Goal: Transaction & Acquisition: Book appointment/travel/reservation

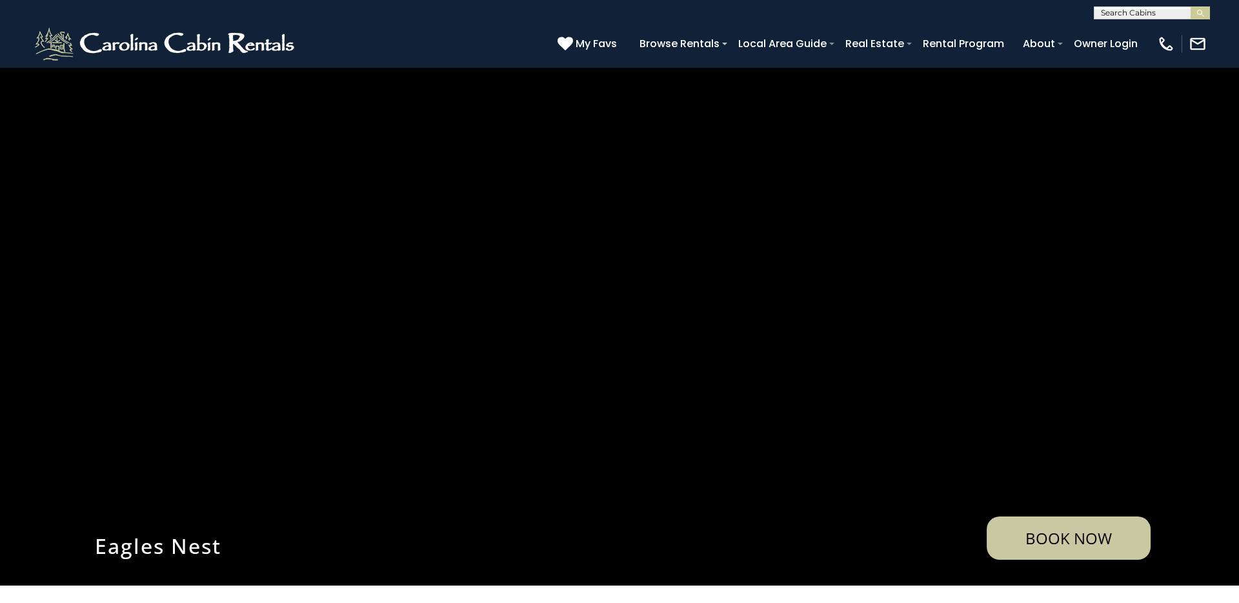
click at [1152, 14] on input "text" at bounding box center [1150, 15] width 113 height 13
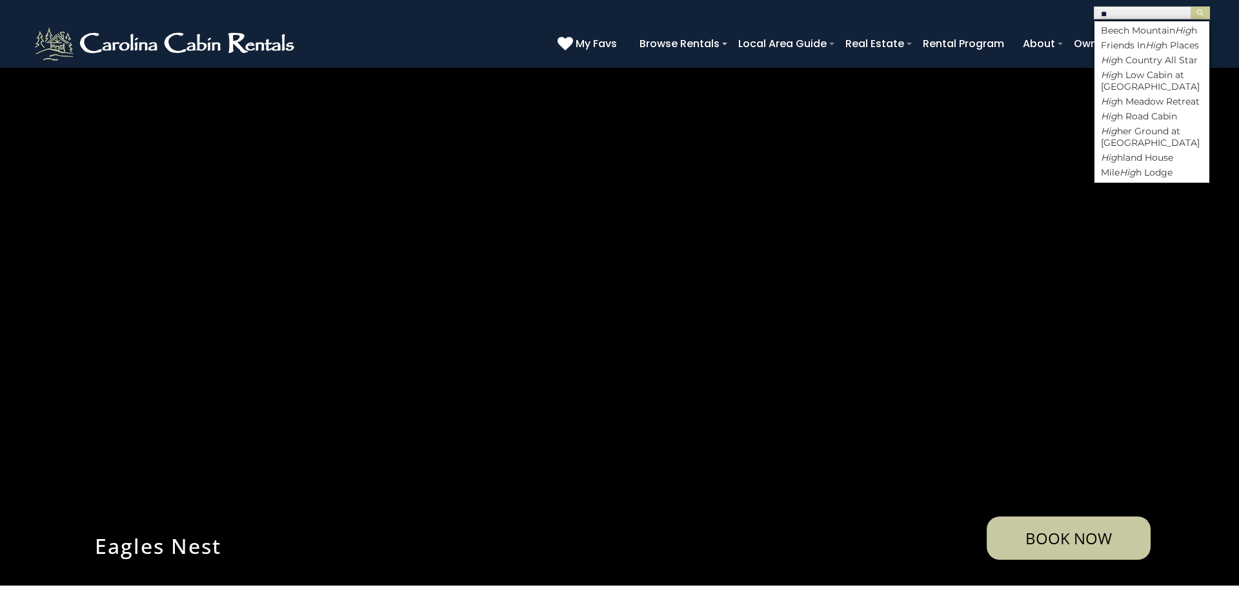
type input "*"
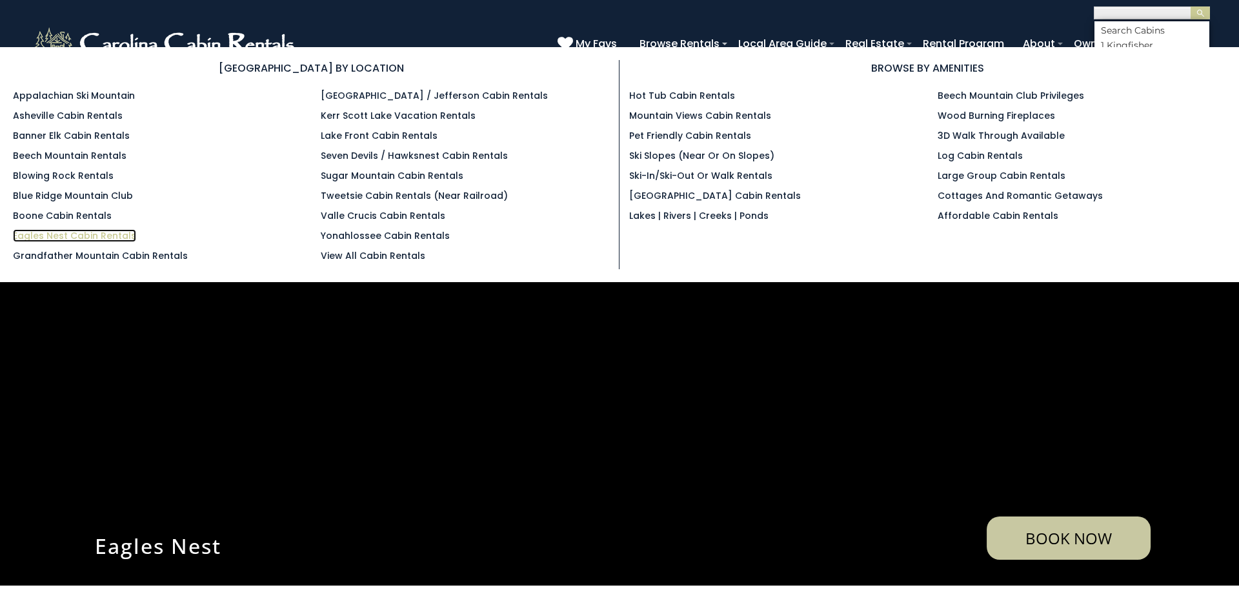
click at [74, 235] on link "Eagles Nest Cabin Rentals" at bounding box center [74, 235] width 123 height 13
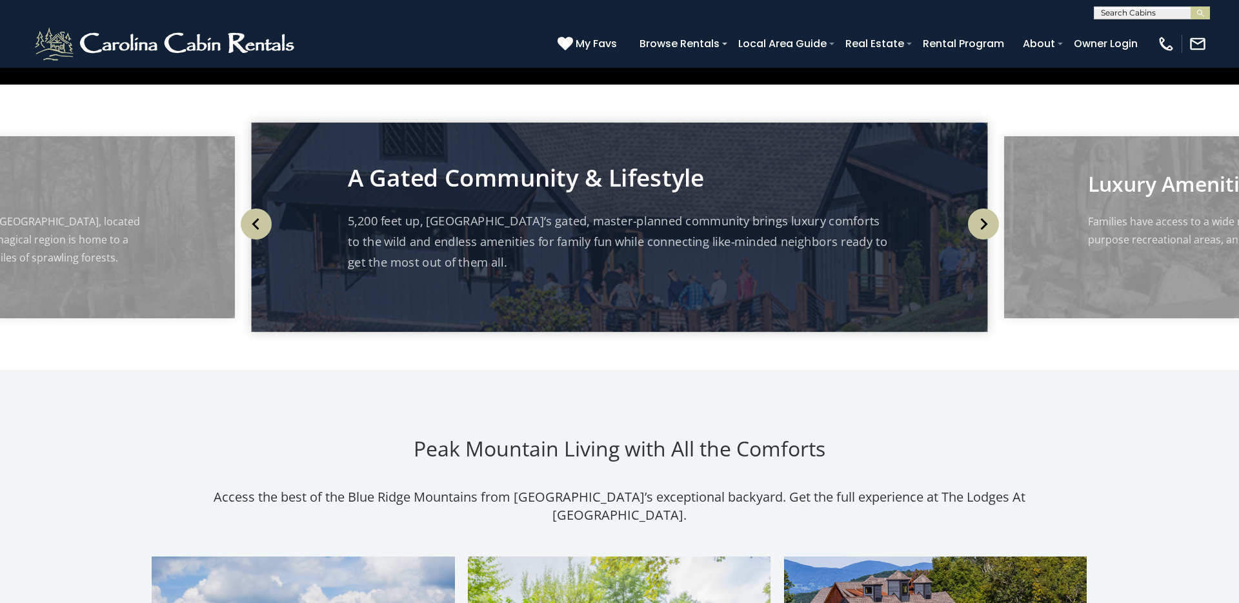
scroll to position [843, 0]
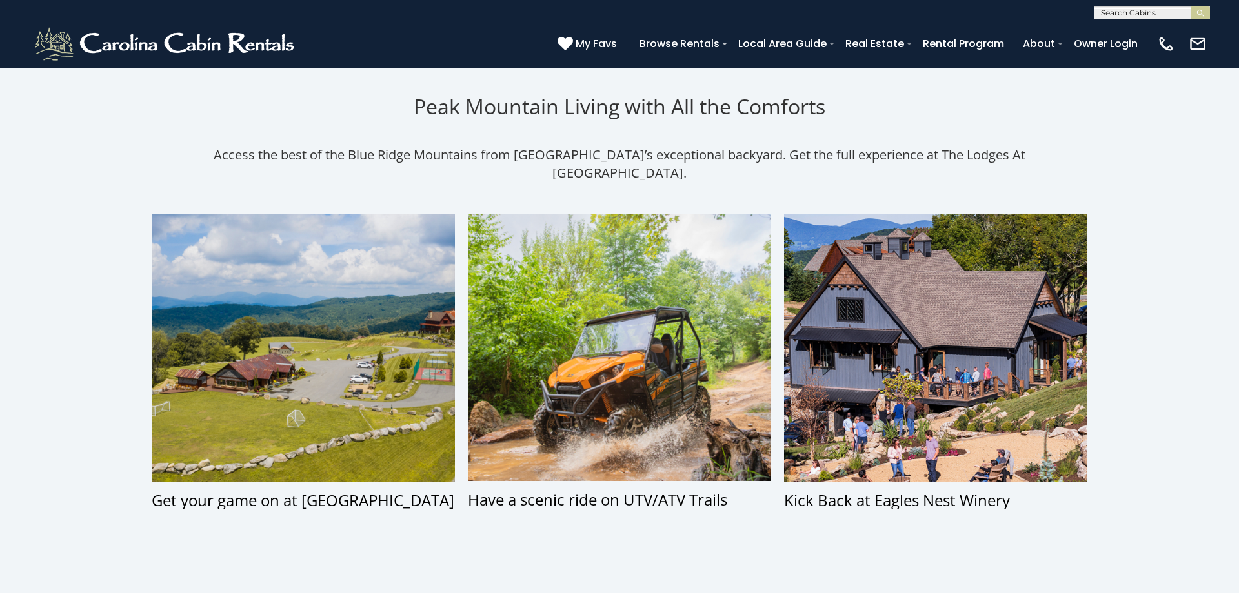
click at [114, 302] on section "Peak Mountain Living with All the Comforts Access the best of the Blue Ridge Mo…" at bounding box center [619, 310] width 1239 height 565
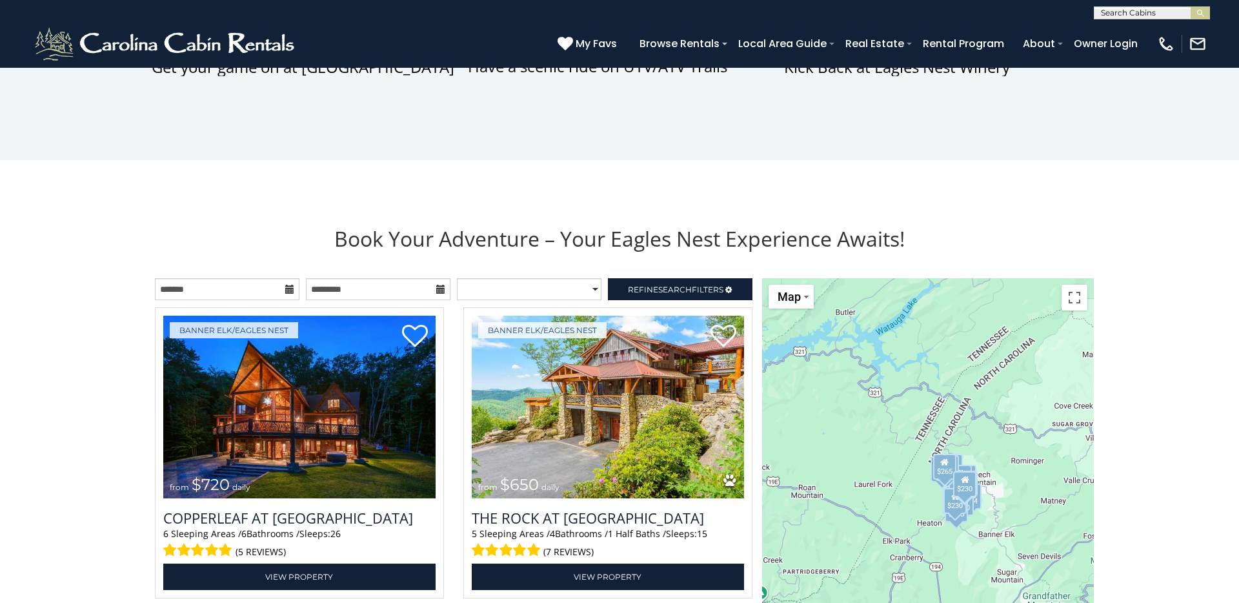
scroll to position [1583, 0]
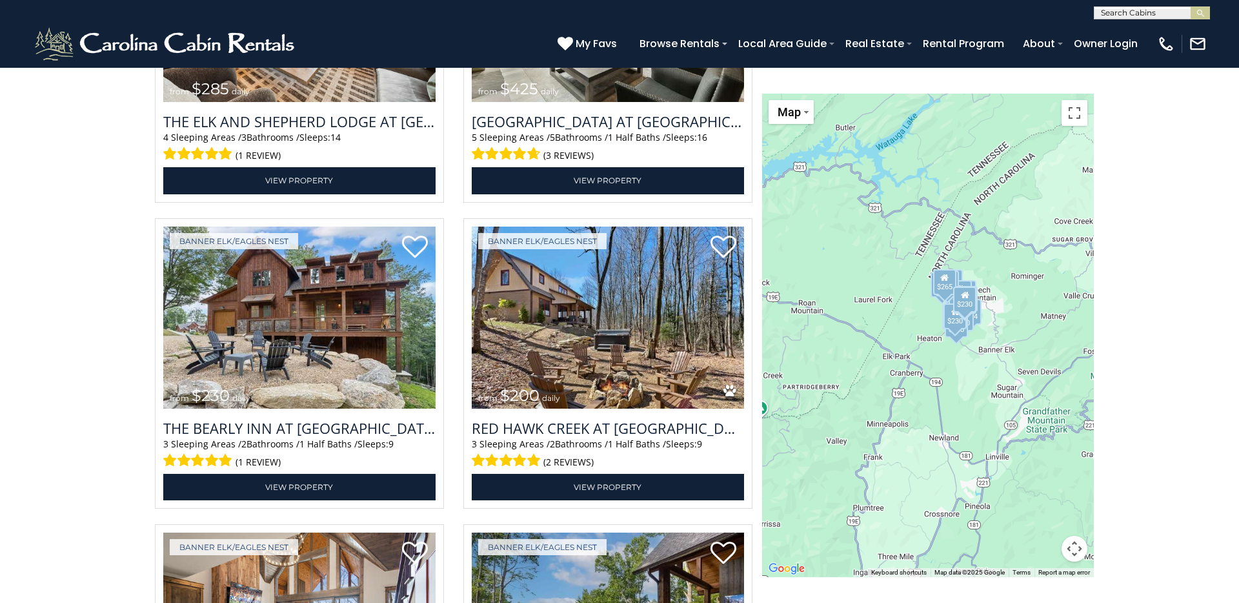
scroll to position [1990, 0]
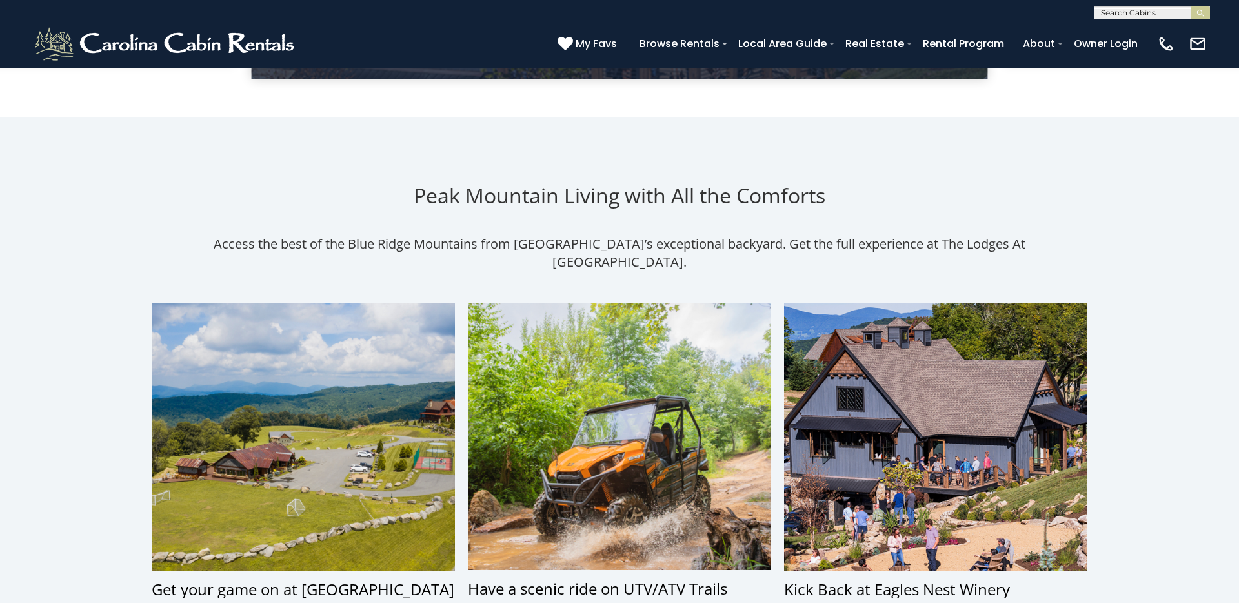
click at [123, 291] on section "Peak Mountain Living with All the Comforts Access the best of the Blue Ridge Mo…" at bounding box center [619, 399] width 1239 height 565
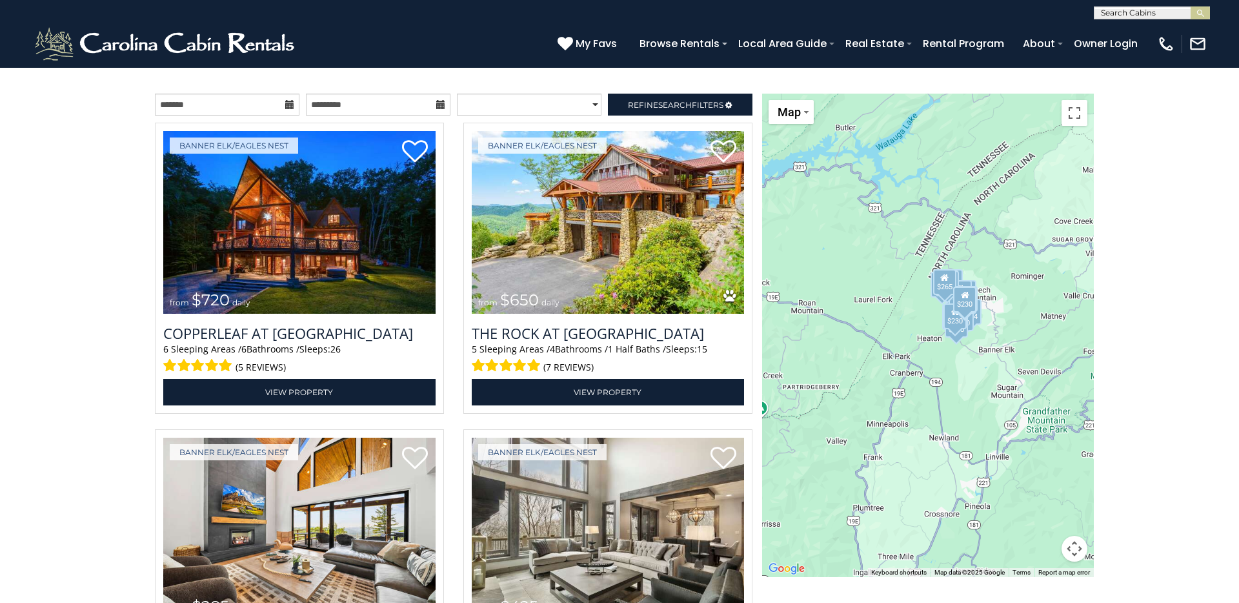
scroll to position [1549, 0]
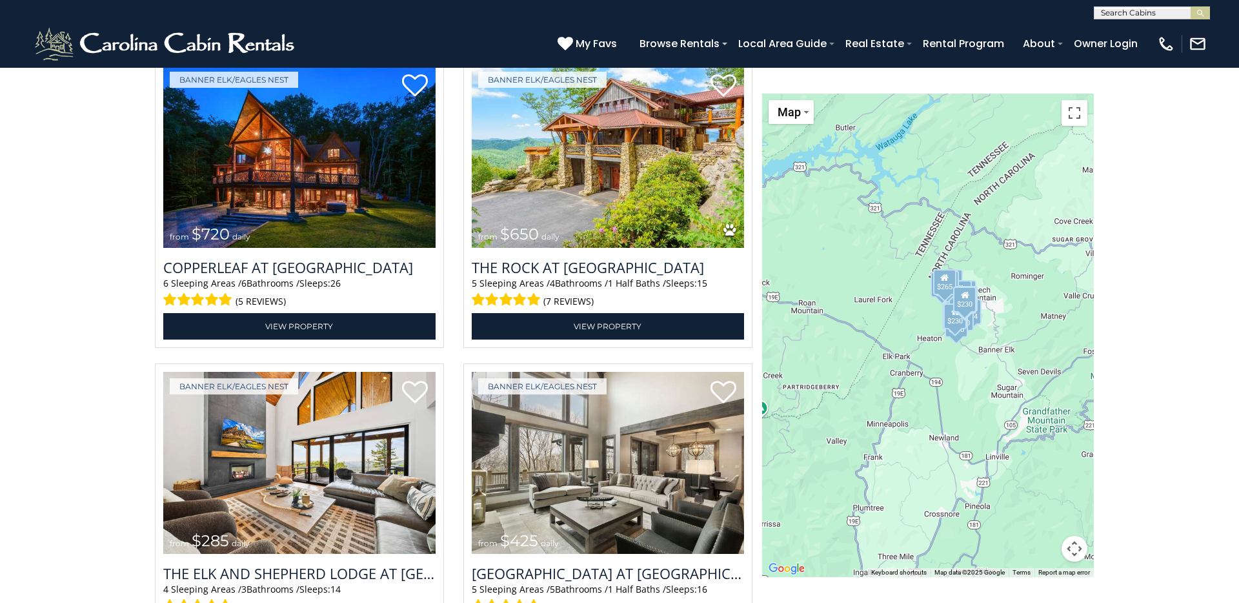
scroll to position [1522, 0]
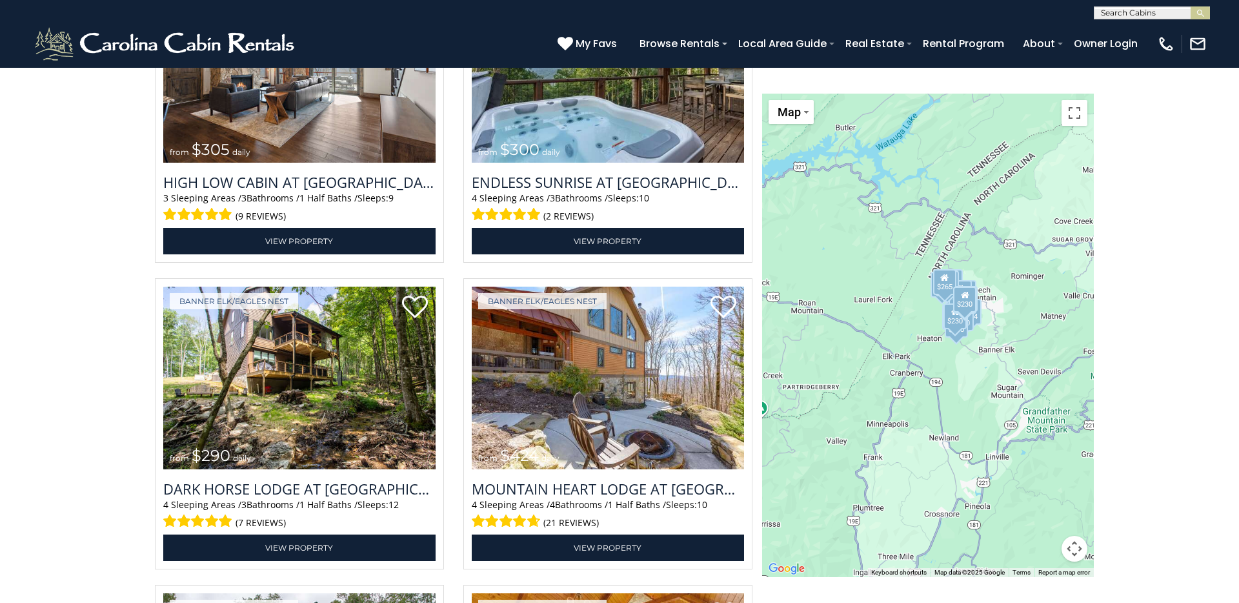
scroll to position [2538, 0]
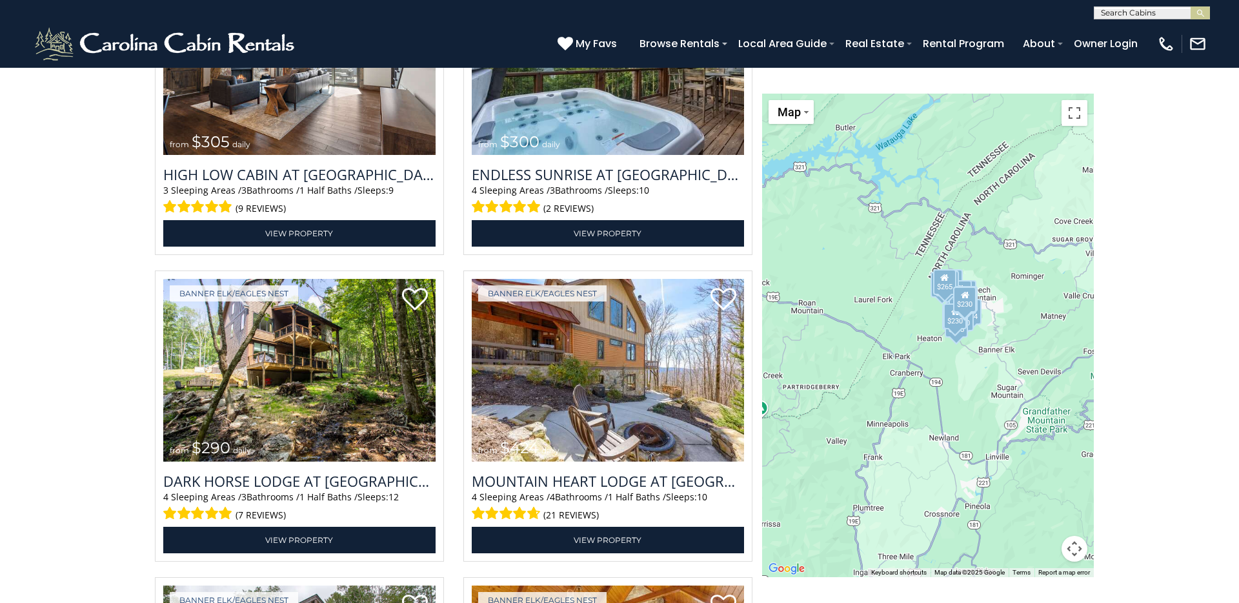
click at [124, 304] on div "**********" at bounding box center [619, 541] width 1097 height 3158
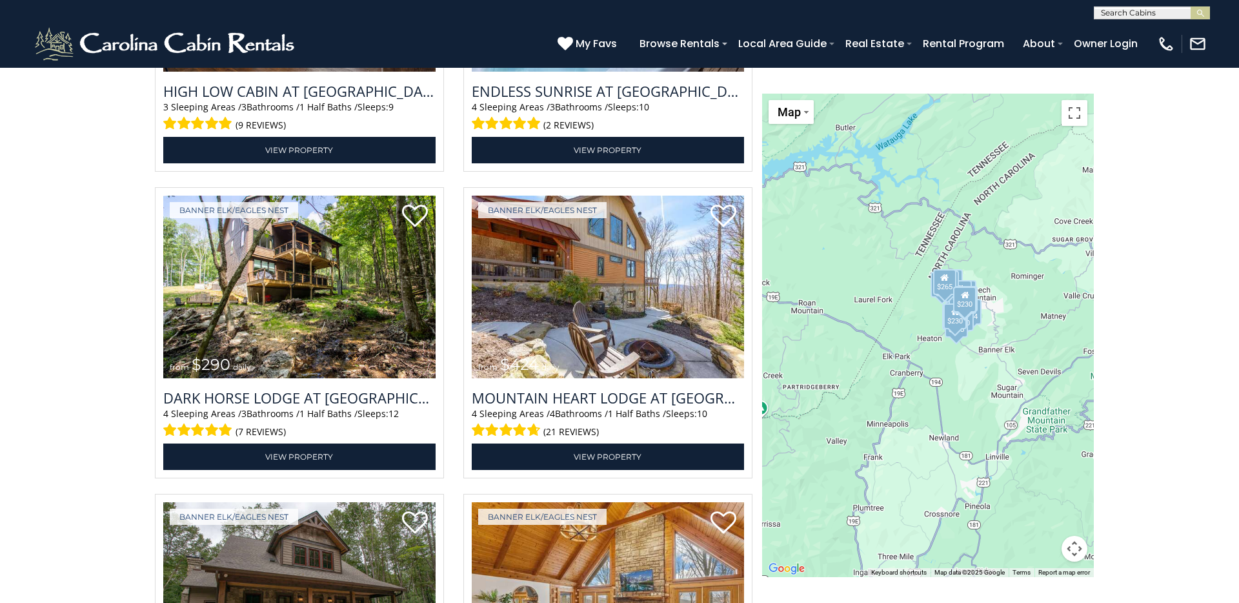
scroll to position [2624, 0]
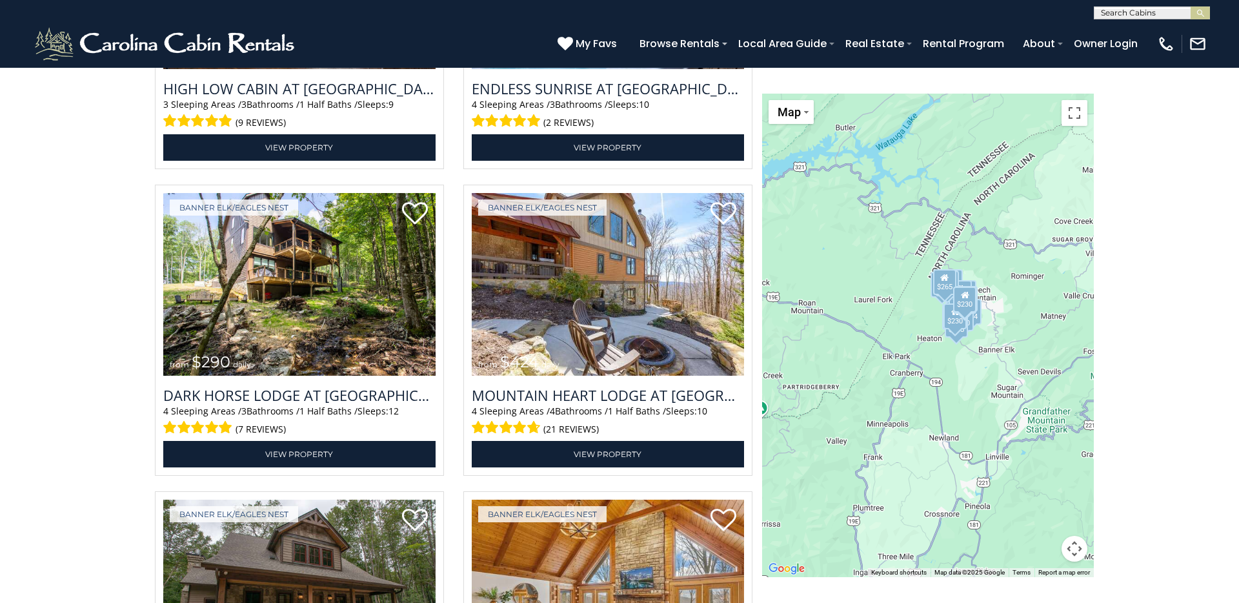
click at [124, 304] on div "**********" at bounding box center [619, 456] width 1097 height 3158
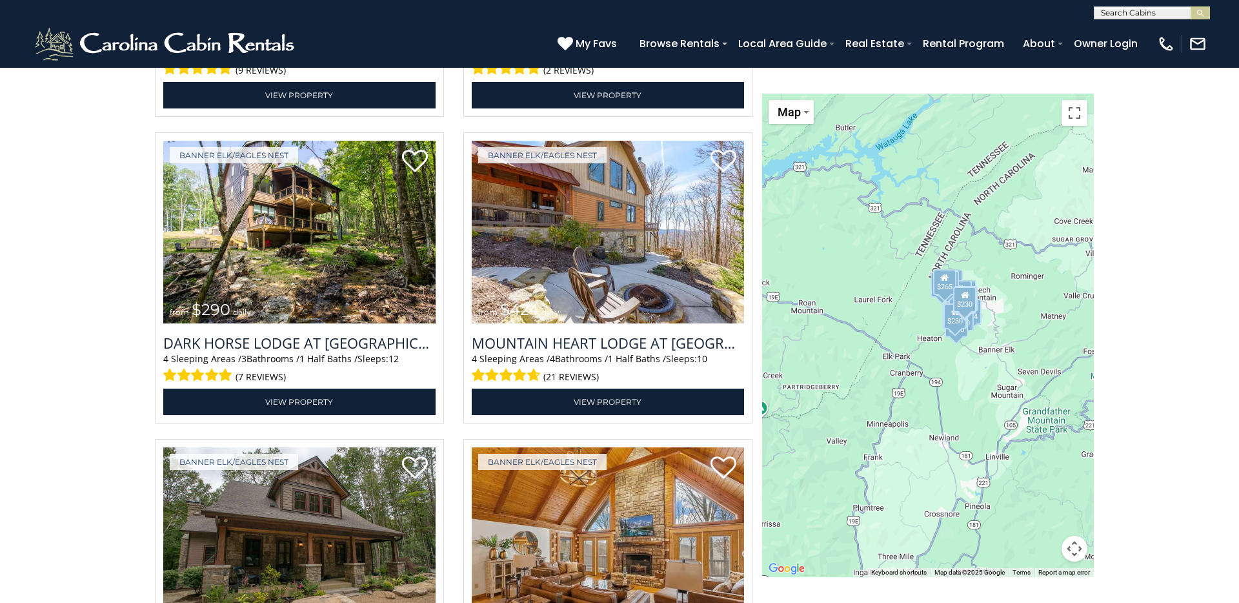
click at [124, 304] on div "**********" at bounding box center [619, 403] width 1097 height 3158
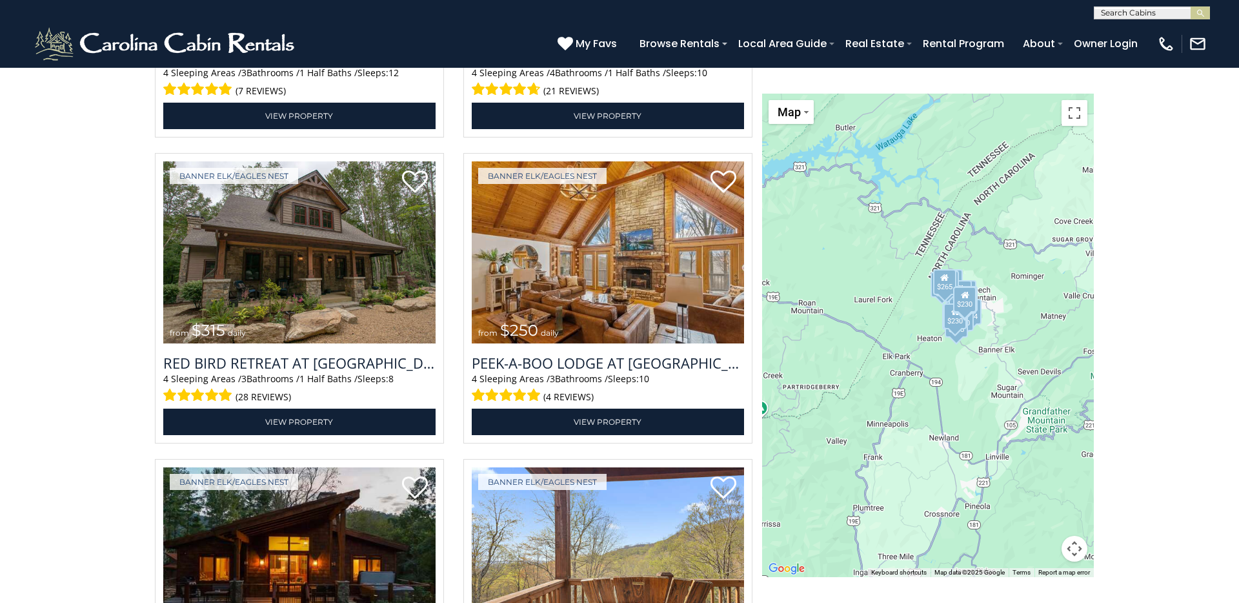
scroll to position [2975, 0]
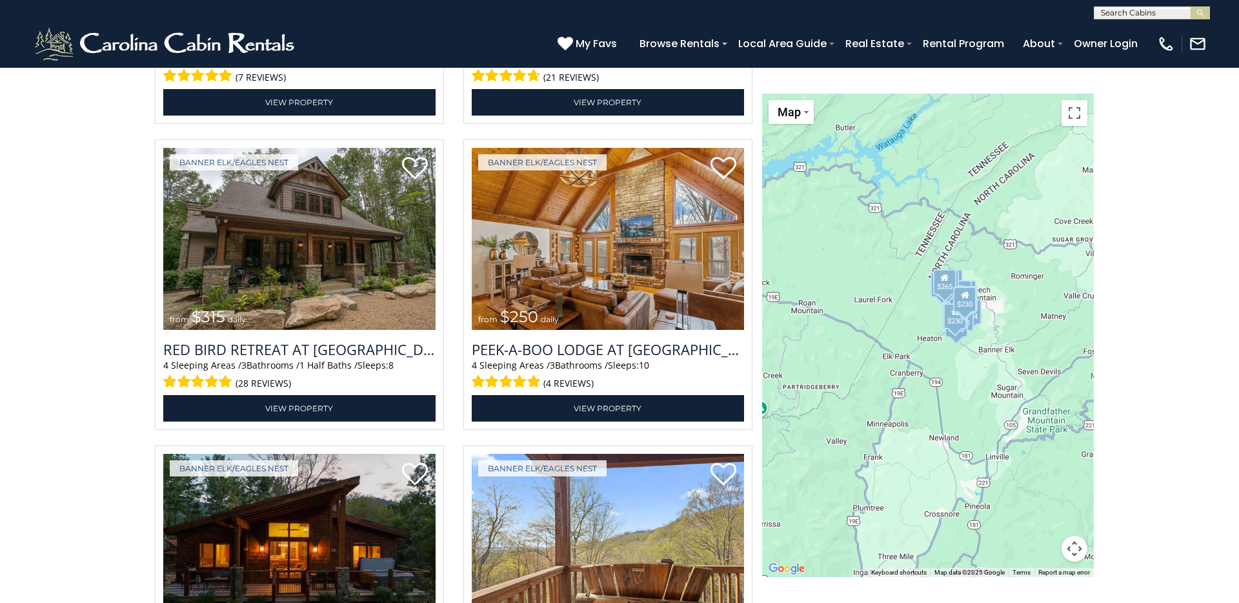
click at [124, 304] on div "**********" at bounding box center [619, 104] width 1097 height 3158
click at [124, 310] on div "**********" at bounding box center [619, 104] width 1097 height 3158
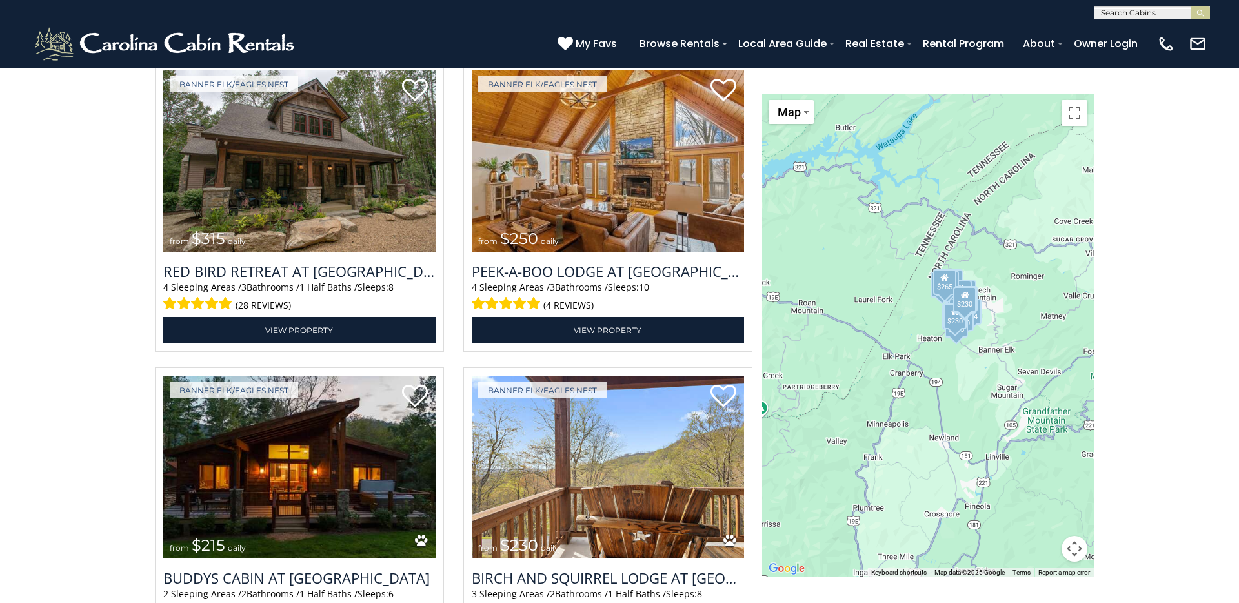
scroll to position [3047, 0]
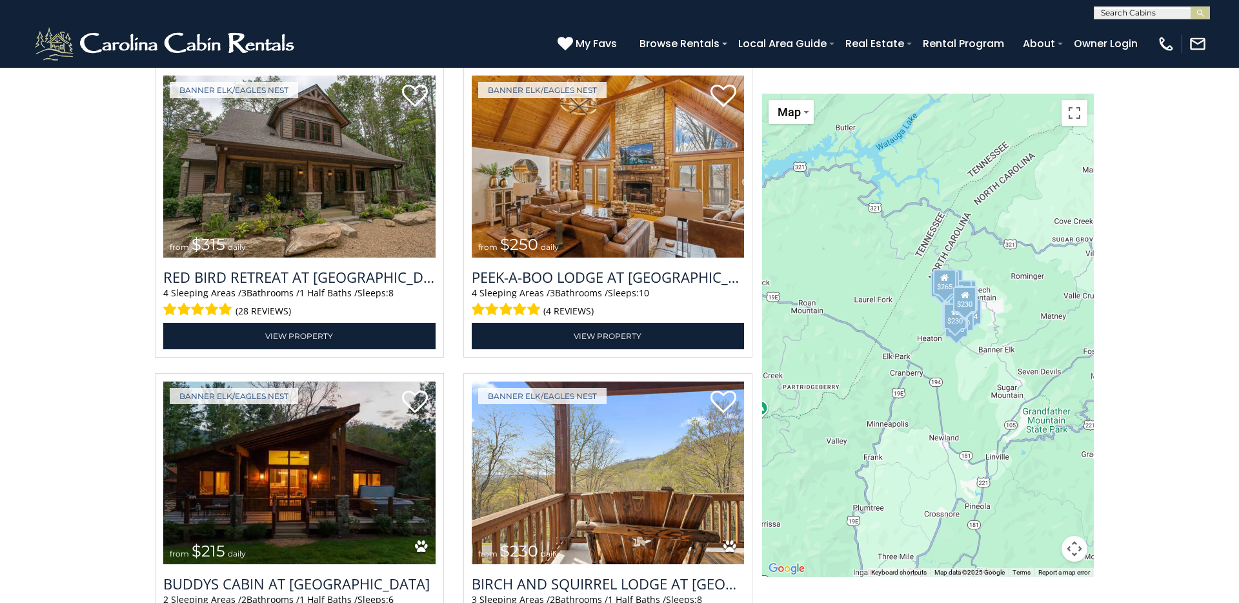
click at [125, 312] on div "**********" at bounding box center [619, 32] width 1097 height 3158
click at [266, 205] on img at bounding box center [299, 166] width 272 height 183
click at [130, 342] on div "**********" at bounding box center [619, 32] width 1097 height 3158
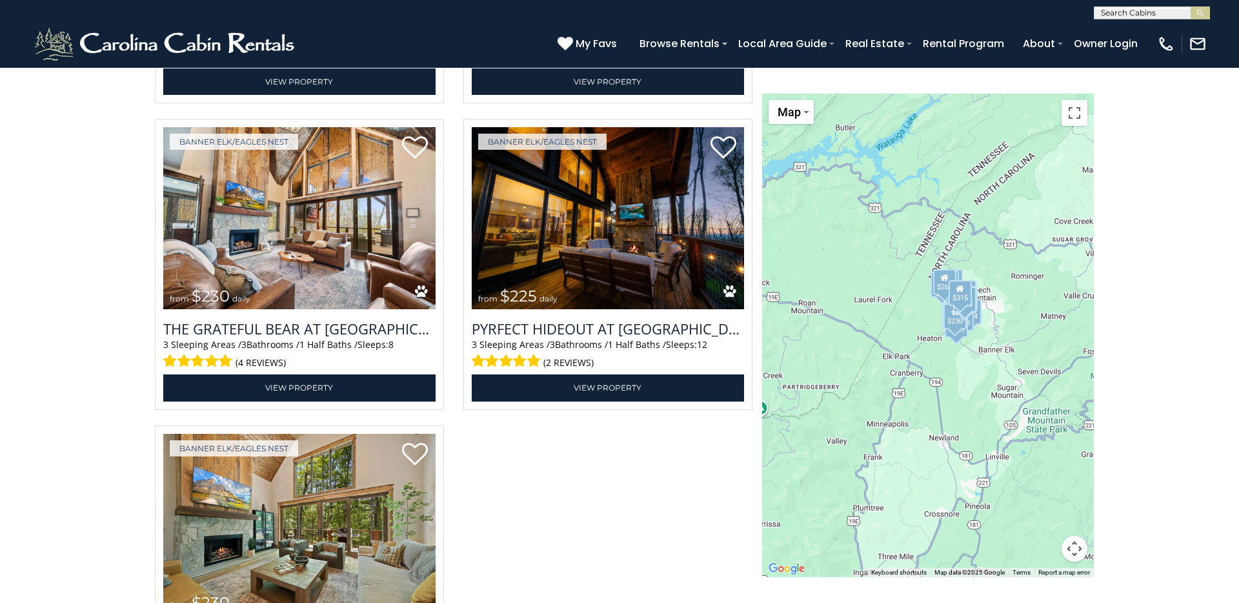
scroll to position [3902, 0]
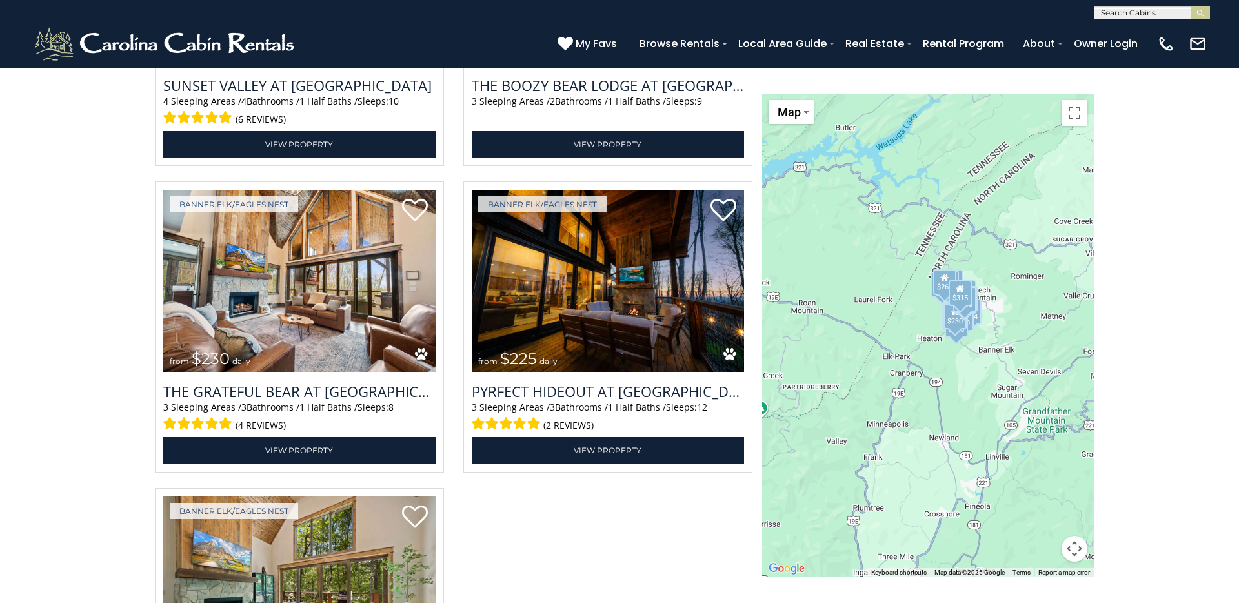
scroll to position [3848, 0]
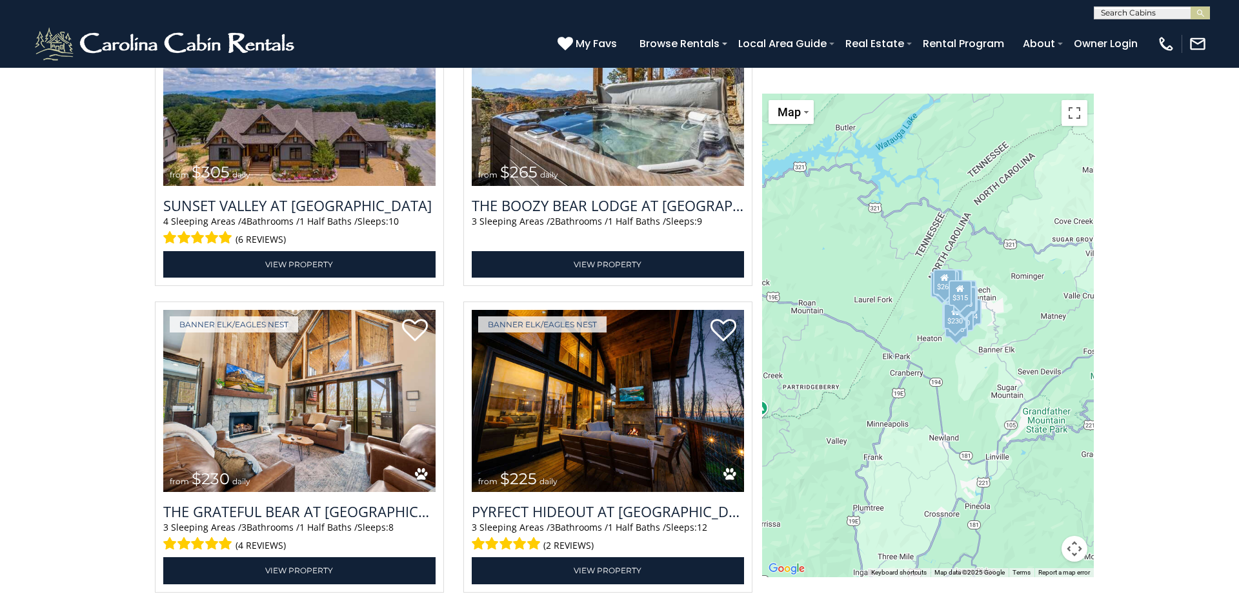
scroll to position [3624, 0]
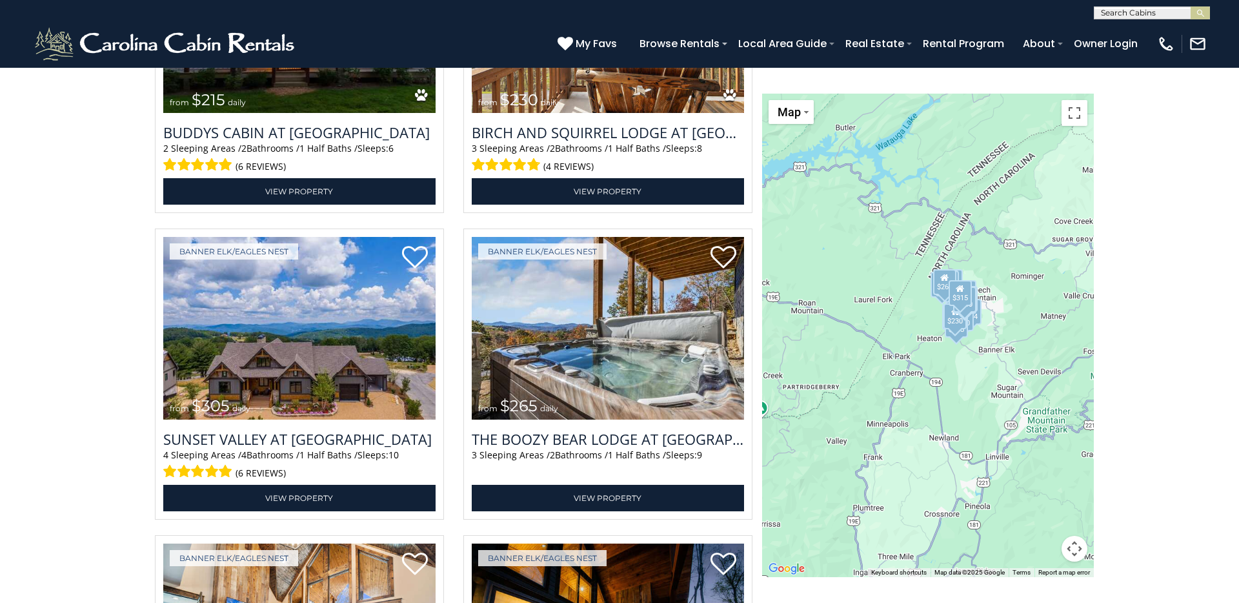
scroll to position [3480, 0]
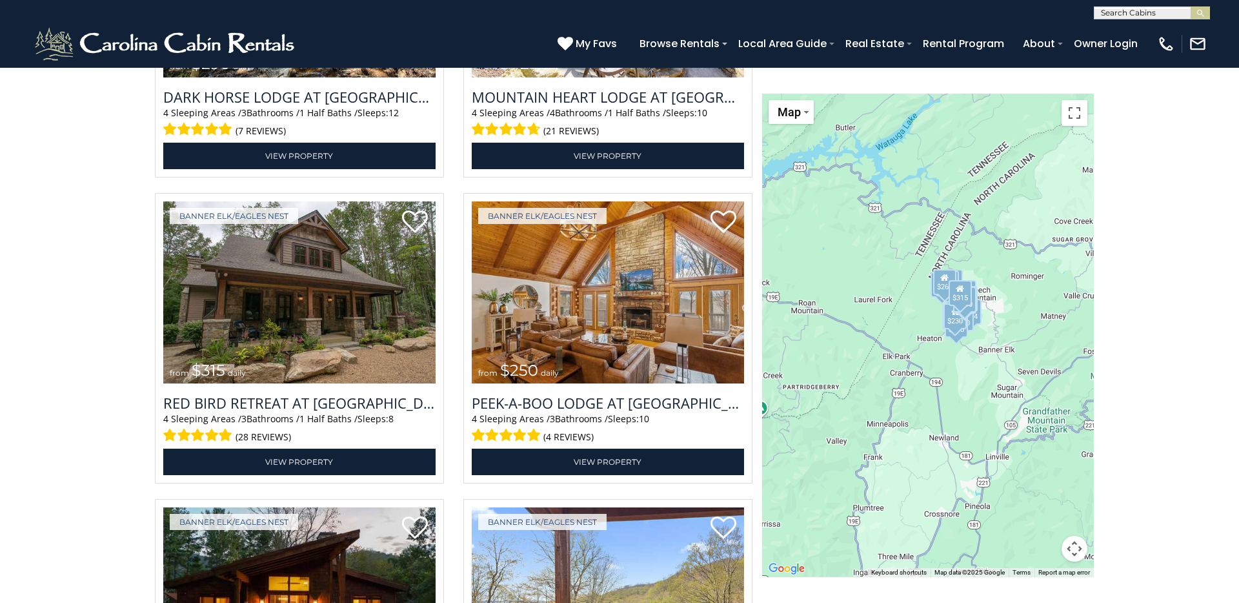
scroll to position [2913, 0]
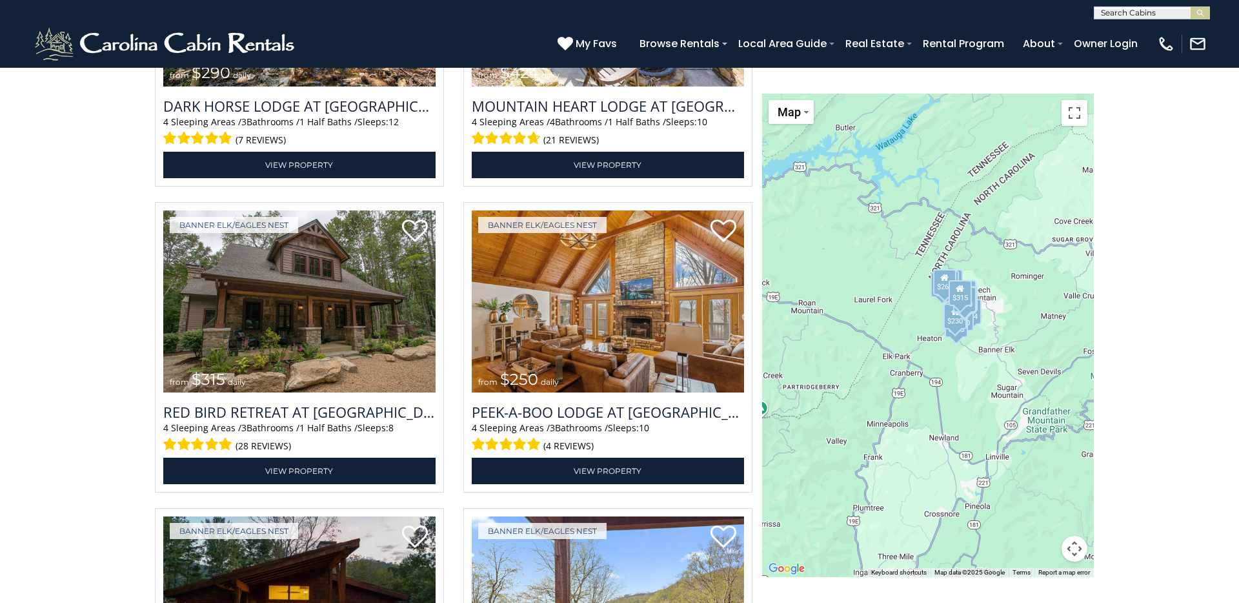
click at [133, 355] on div "**********" at bounding box center [619, 167] width 1097 height 3158
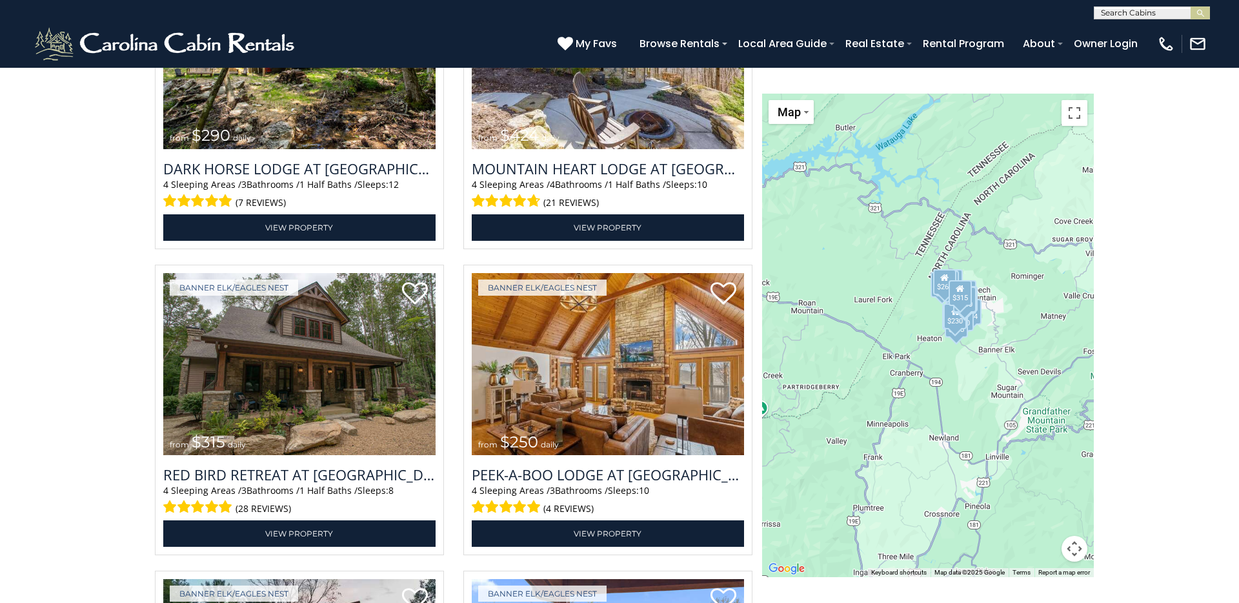
click at [131, 357] on div "**********" at bounding box center [619, 229] width 1097 height 3158
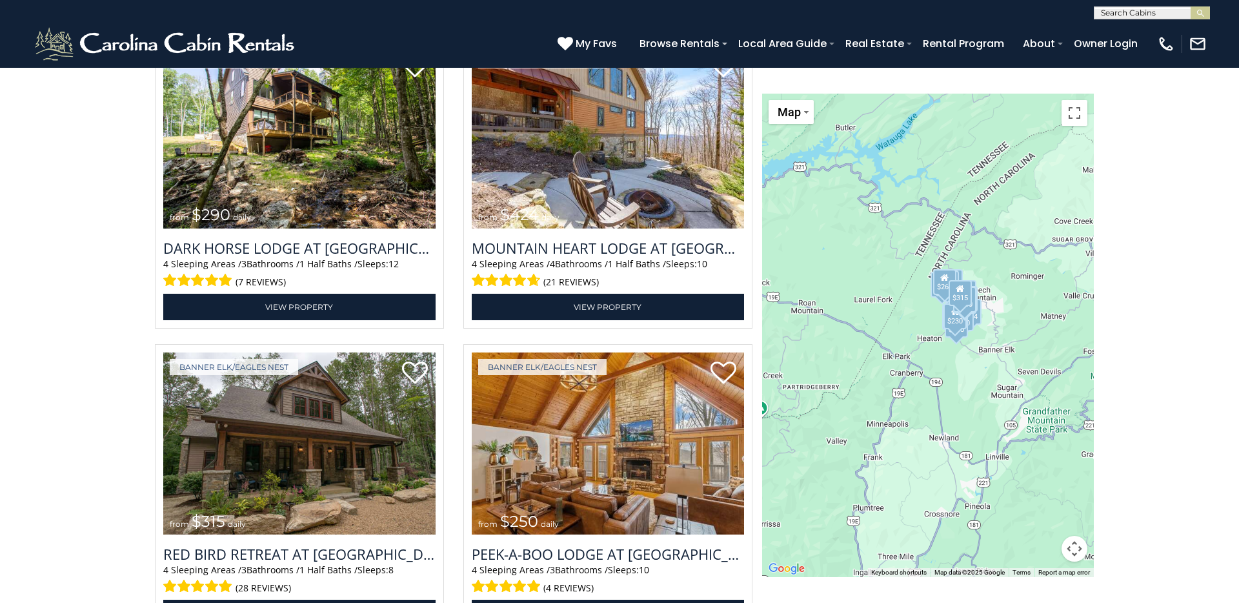
click at [132, 346] on div "**********" at bounding box center [619, 309] width 1097 height 3158
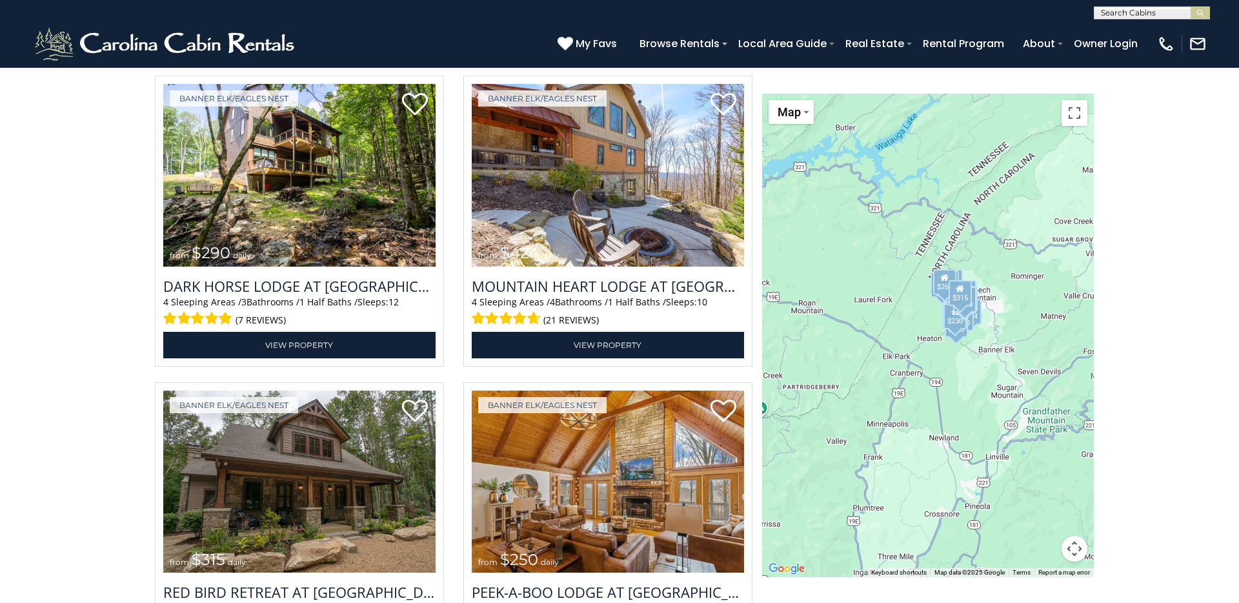
scroll to position [2731, 0]
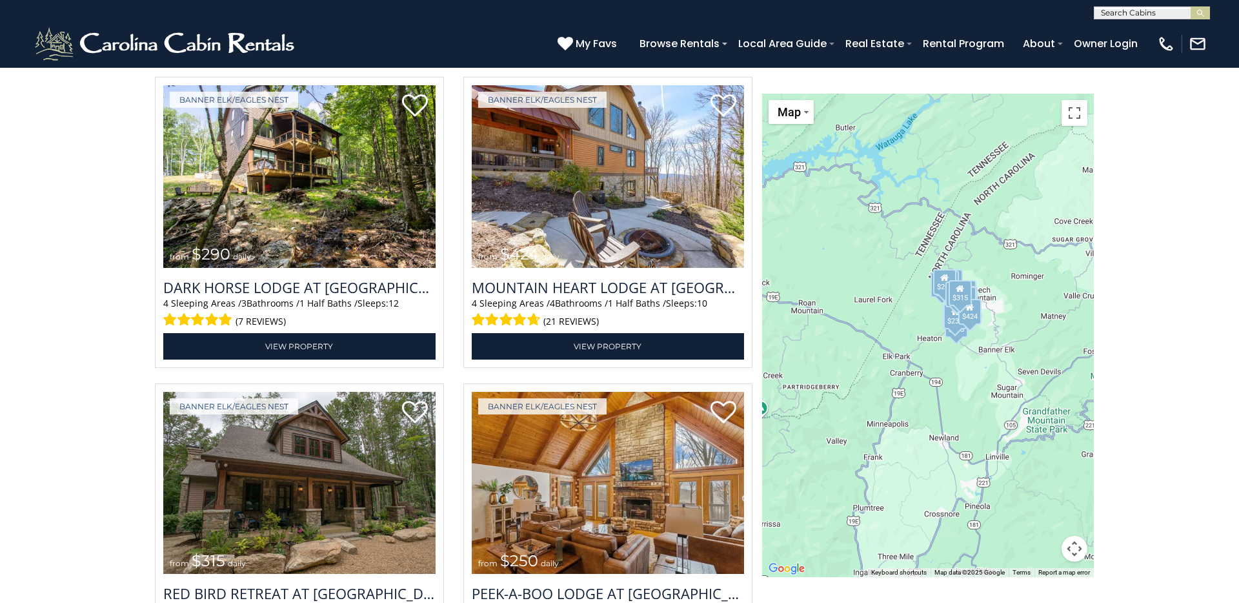
click at [139, 226] on div "**********" at bounding box center [619, 348] width 1097 height 3158
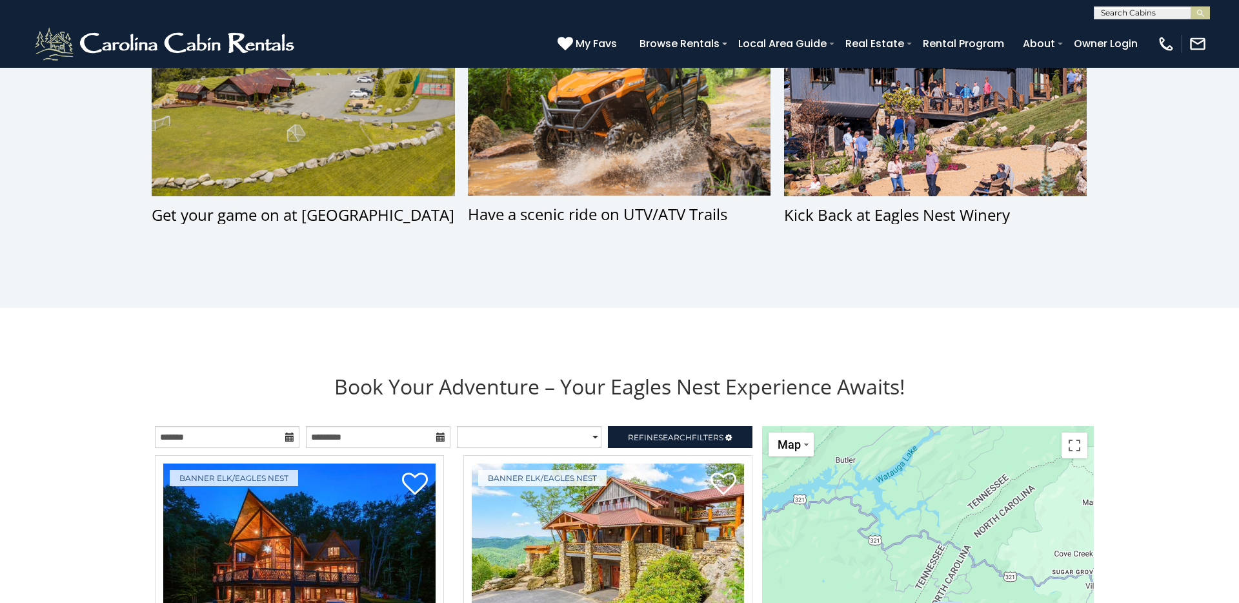
click at [140, 261] on section "Peak Mountain Living with All the Comforts Access the best of the Blue Ridge Mo…" at bounding box center [619, 25] width 1239 height 565
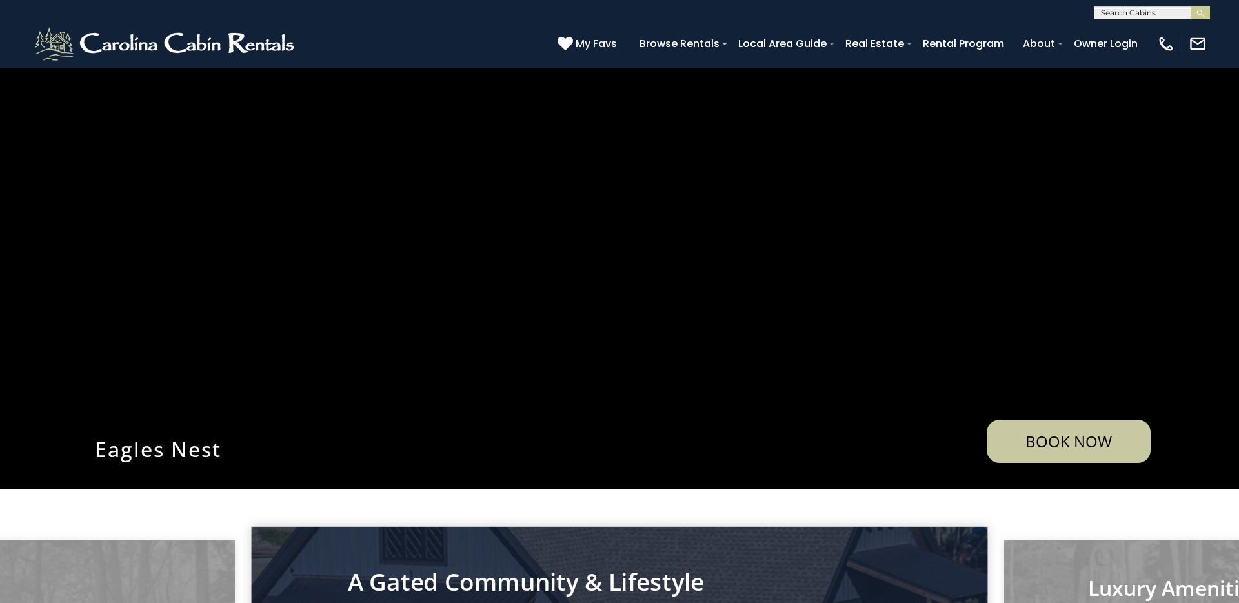
scroll to position [0, 0]
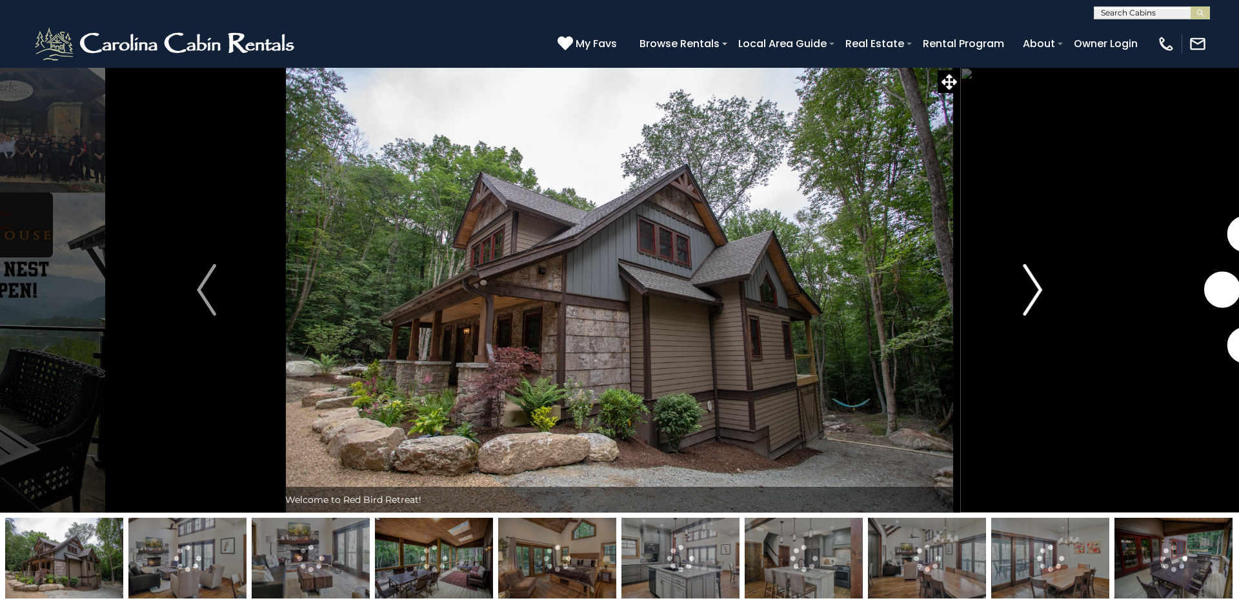
click at [1033, 290] on img "Next" at bounding box center [1032, 290] width 19 height 52
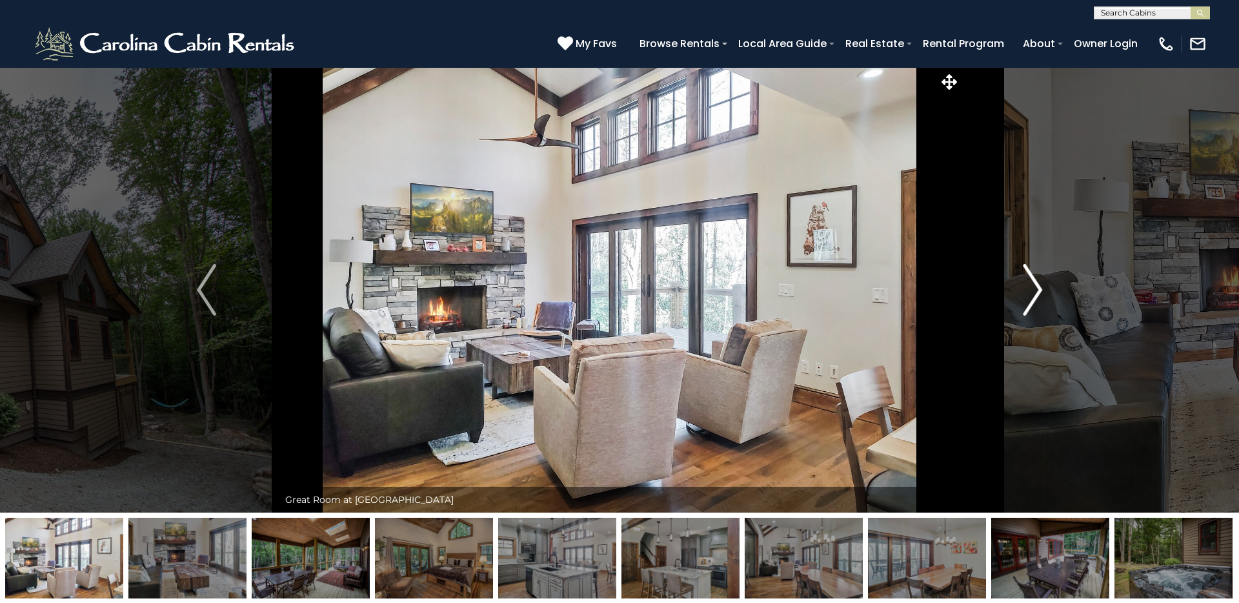
click at [1033, 290] on img "Next" at bounding box center [1032, 290] width 19 height 52
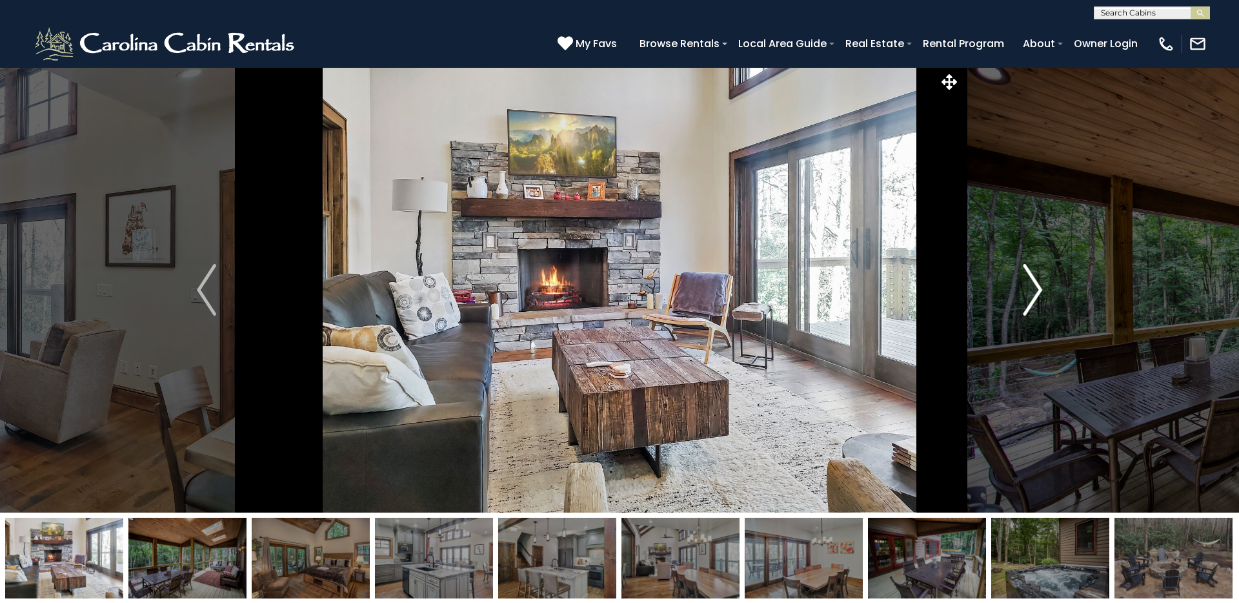
click at [1033, 290] on img "Next" at bounding box center [1032, 290] width 19 height 52
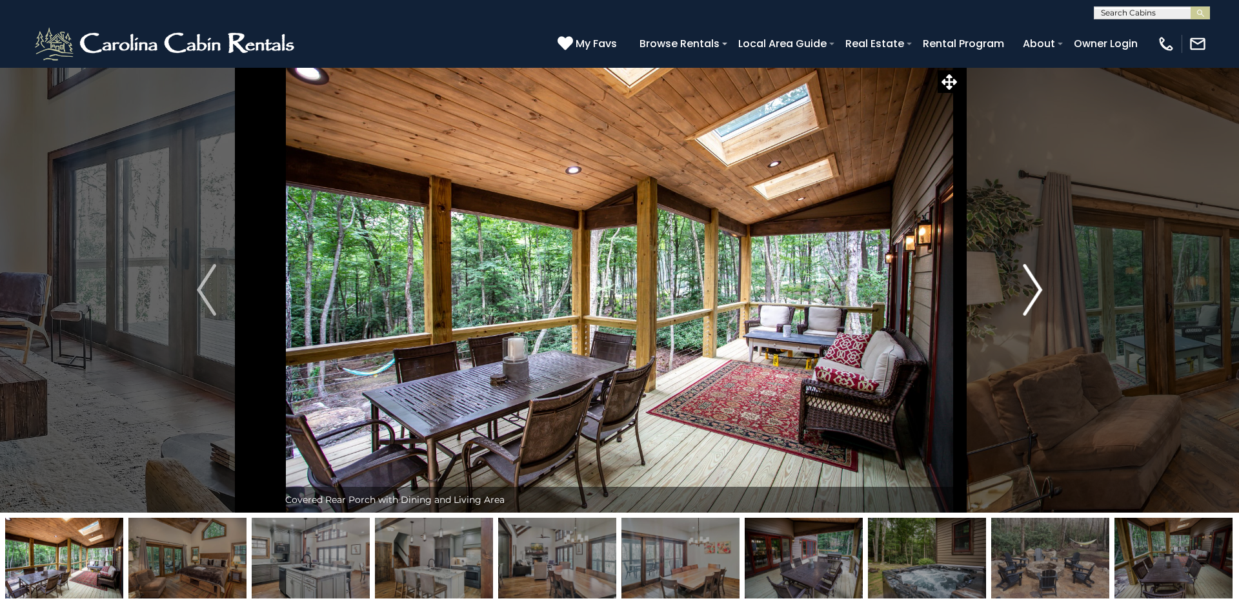
click at [1033, 290] on img "Next" at bounding box center [1032, 290] width 19 height 52
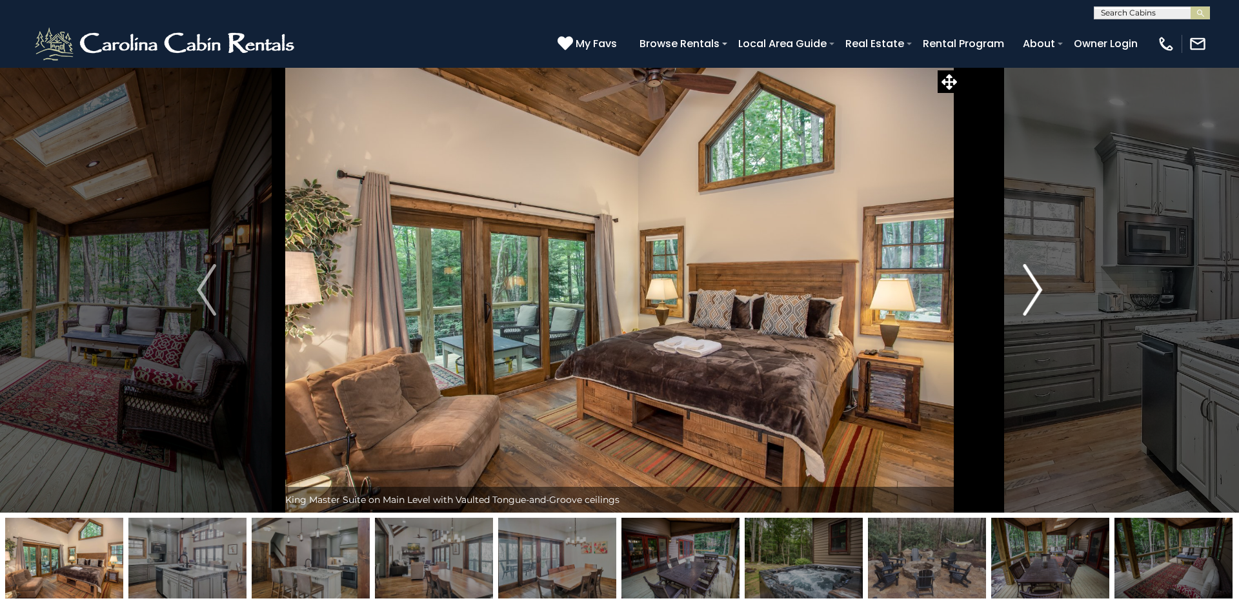
click at [1033, 290] on img "Next" at bounding box center [1032, 290] width 19 height 52
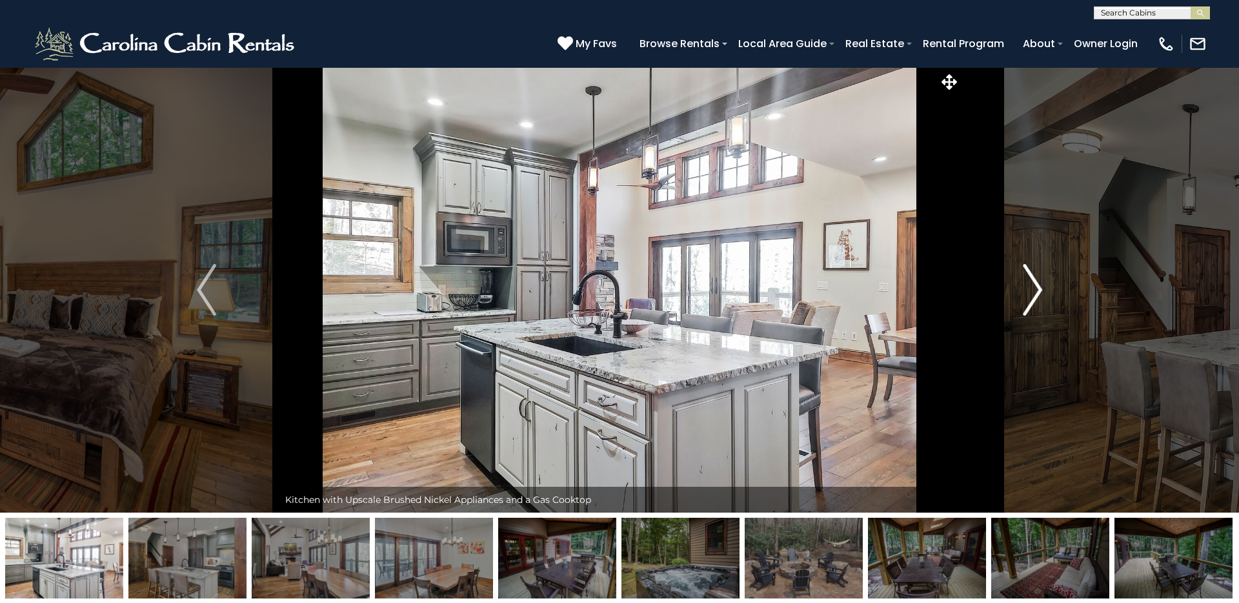
click at [1033, 290] on img "Next" at bounding box center [1032, 290] width 19 height 52
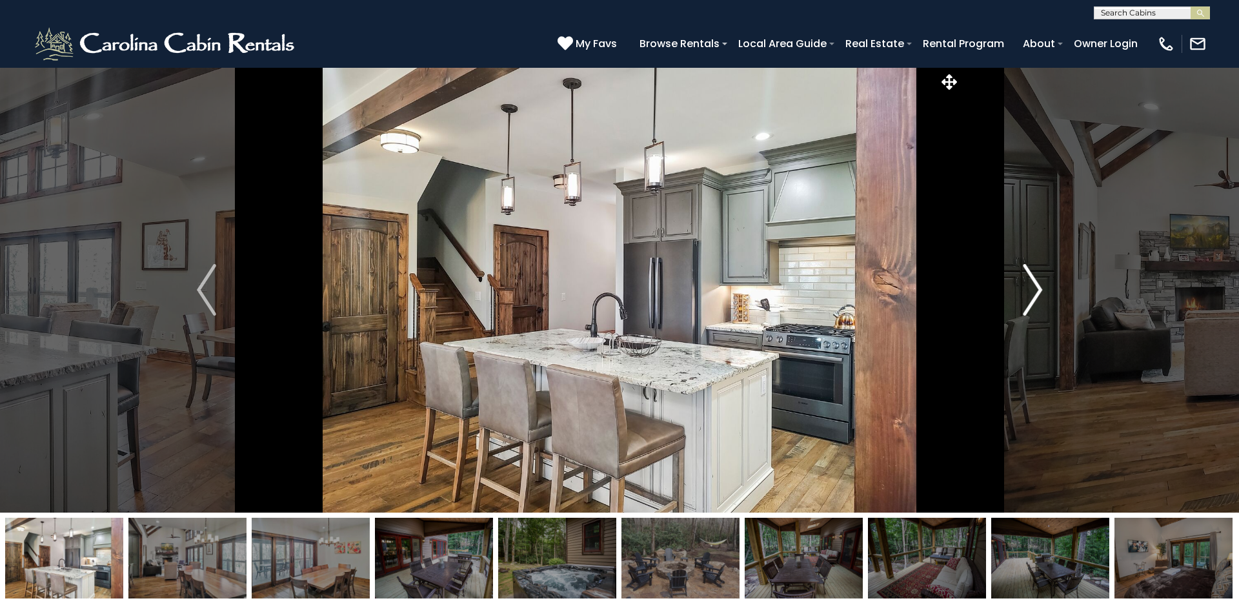
click at [1033, 290] on img "Next" at bounding box center [1032, 290] width 19 height 52
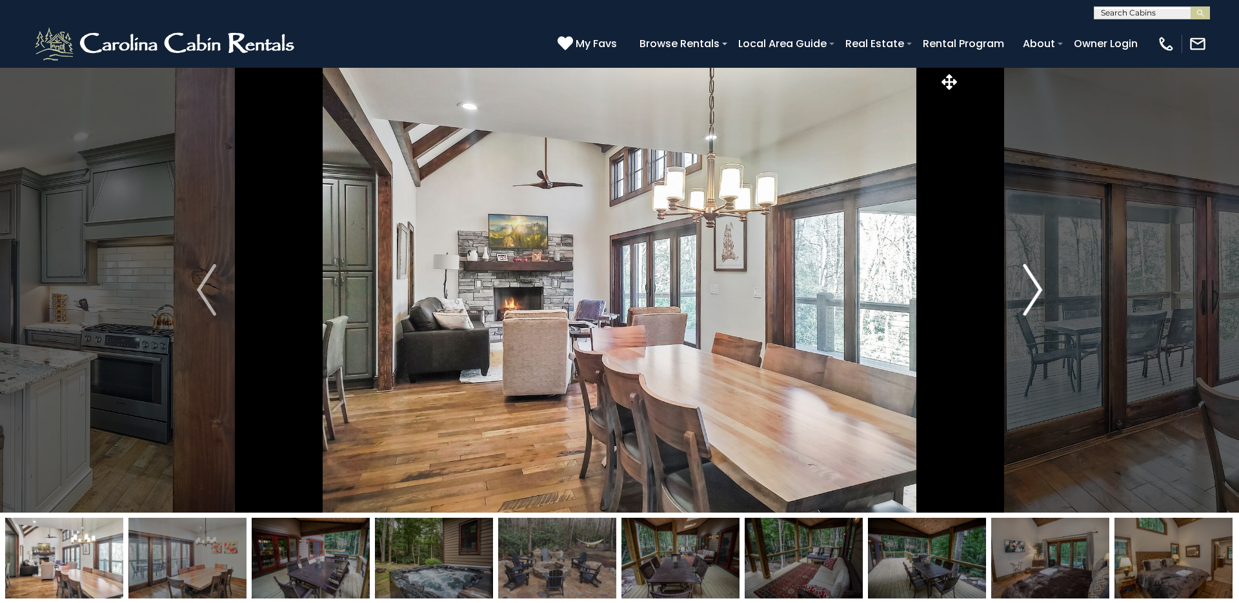
click at [1033, 290] on img "Next" at bounding box center [1032, 290] width 19 height 52
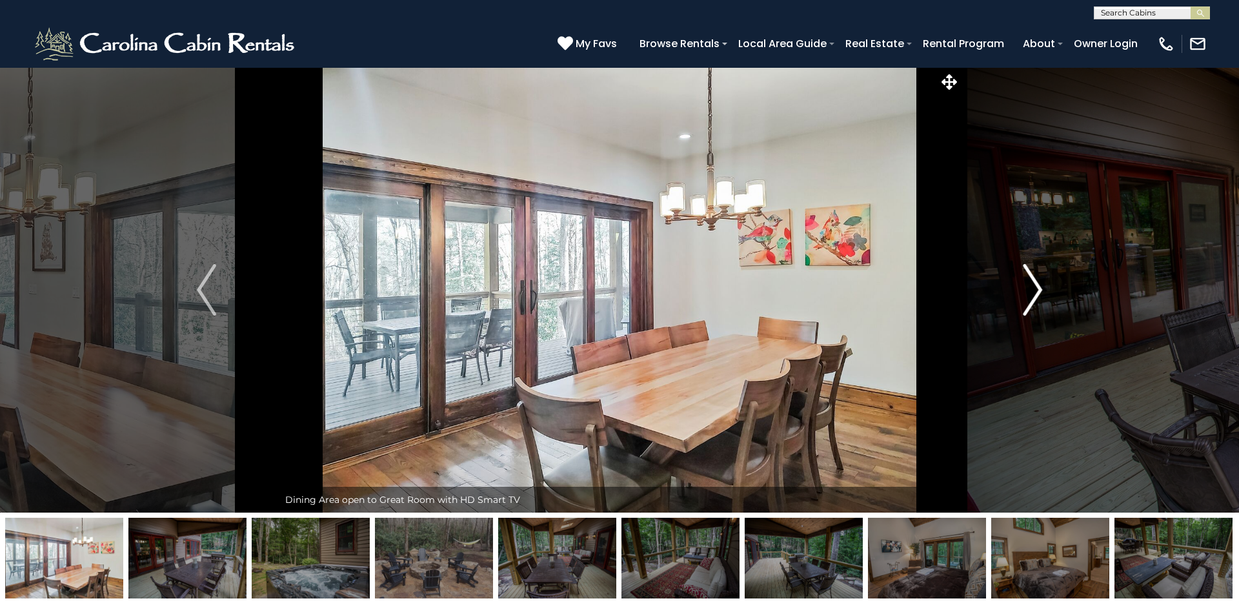
click at [1033, 290] on img "Next" at bounding box center [1032, 290] width 19 height 52
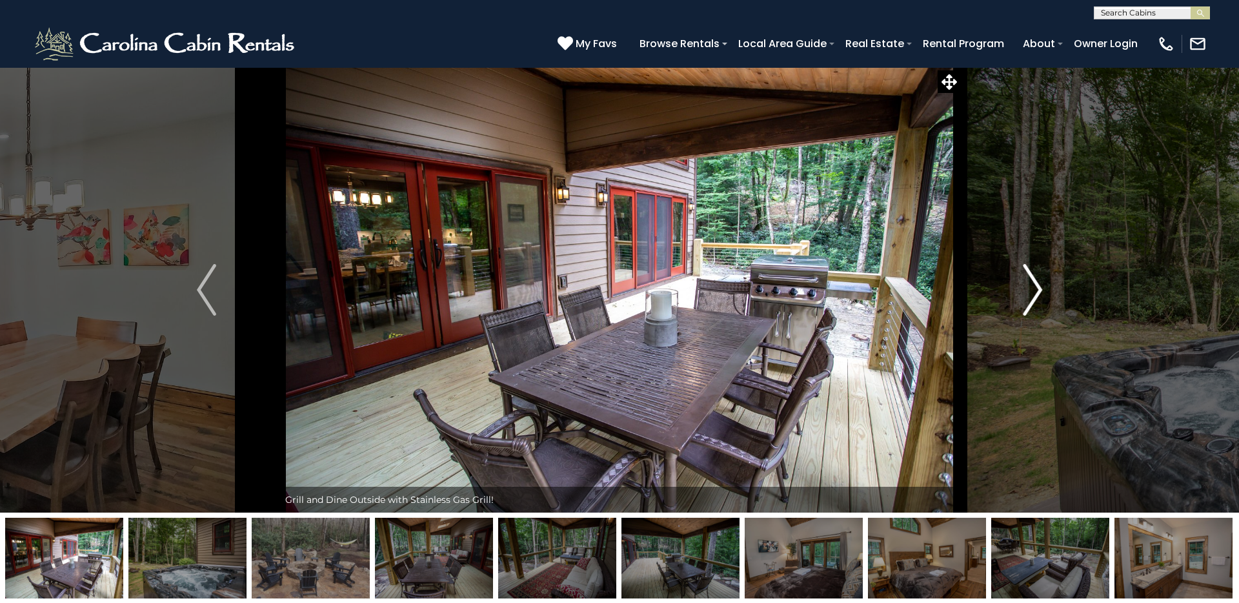
click at [1033, 290] on img "Next" at bounding box center [1032, 290] width 19 height 52
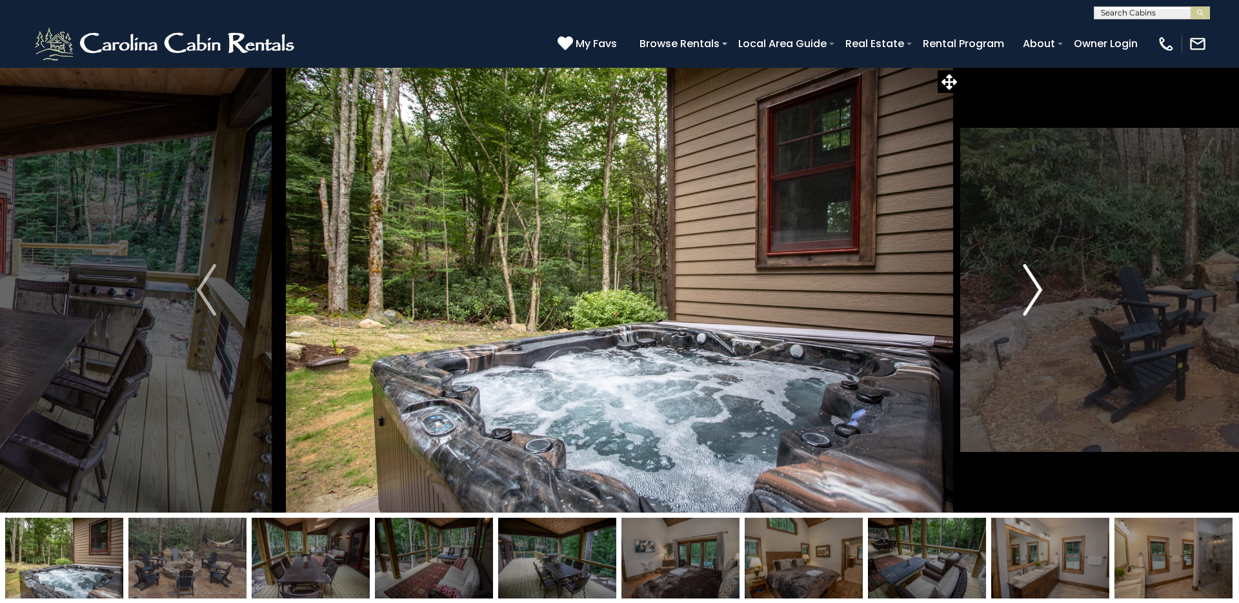
click at [1033, 290] on img "Next" at bounding box center [1032, 290] width 19 height 52
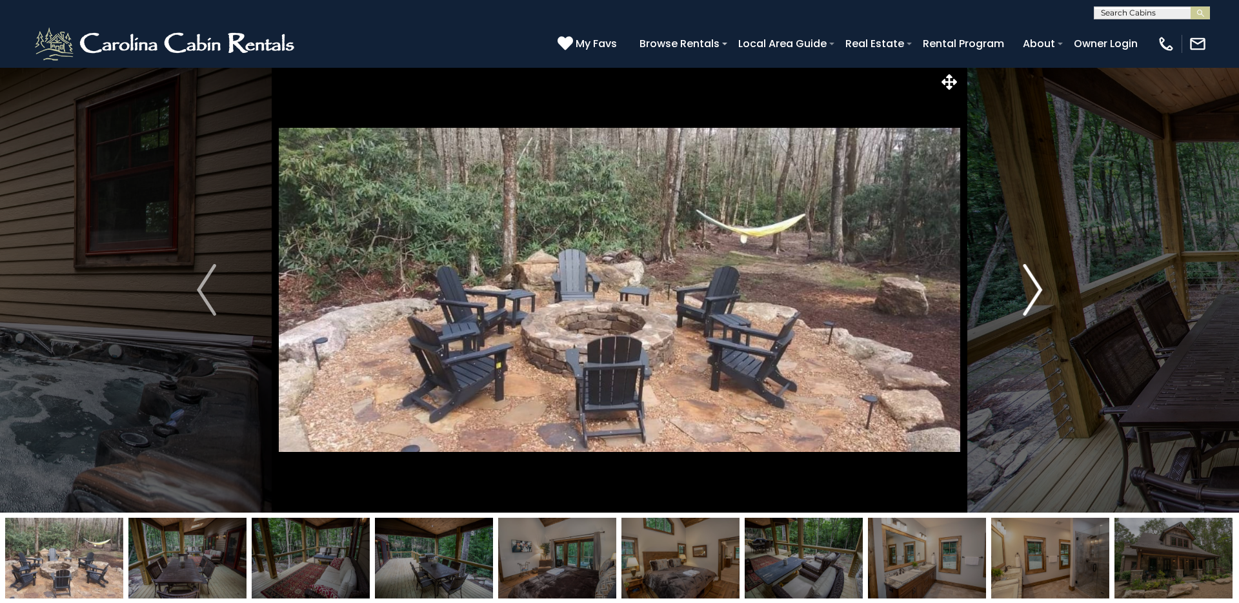
click at [1033, 290] on img "Next" at bounding box center [1032, 290] width 19 height 52
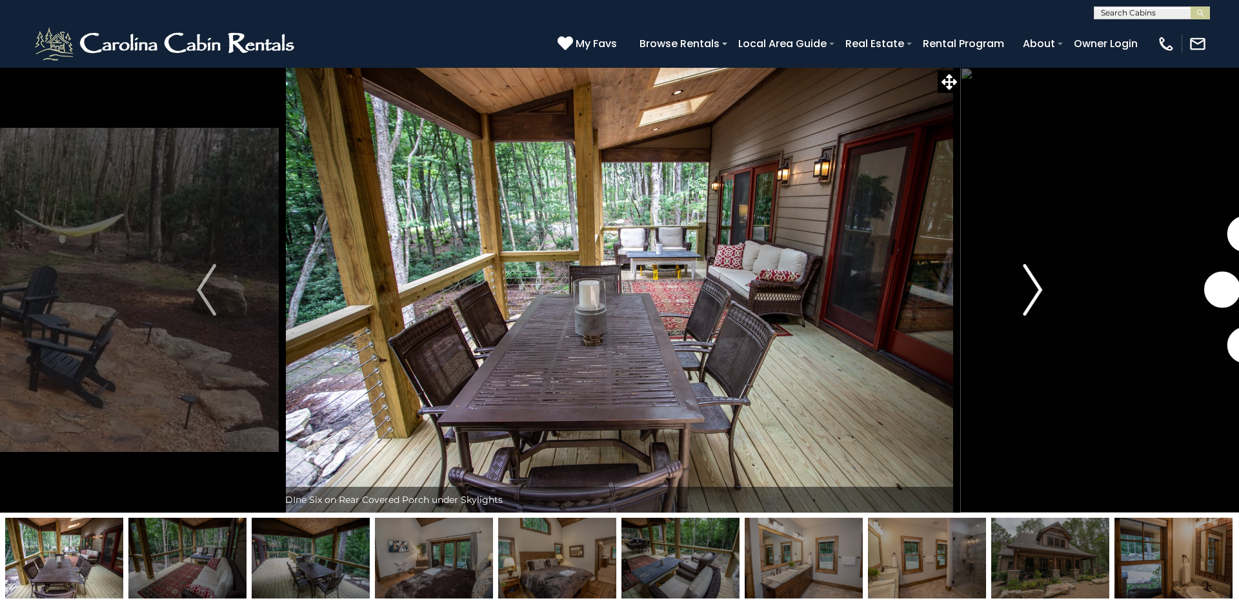
click at [1033, 290] on img "Next" at bounding box center [1032, 290] width 19 height 52
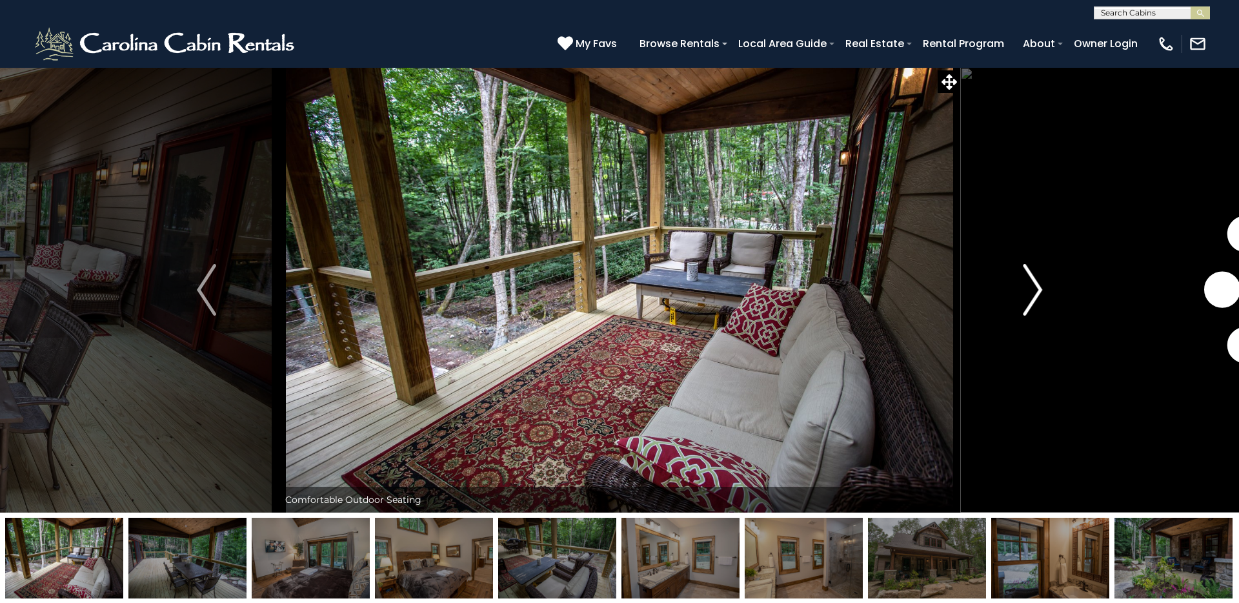
click at [1033, 290] on img "Next" at bounding box center [1032, 290] width 19 height 52
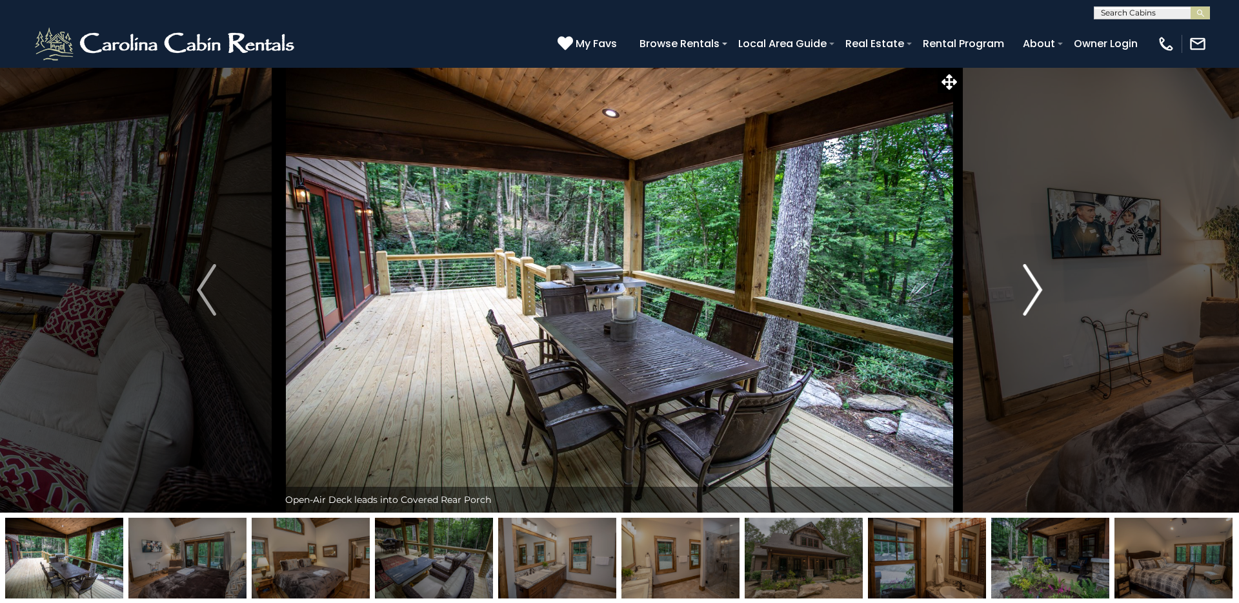
click at [1033, 290] on img "Next" at bounding box center [1032, 290] width 19 height 52
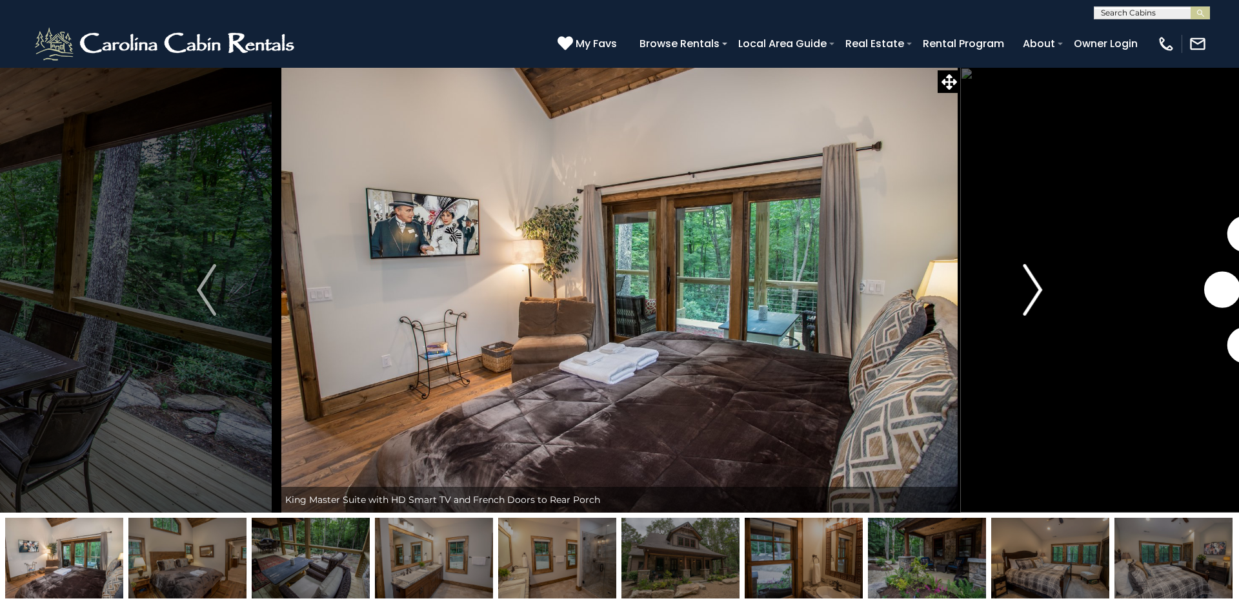
click at [1033, 290] on img "Next" at bounding box center [1032, 290] width 19 height 52
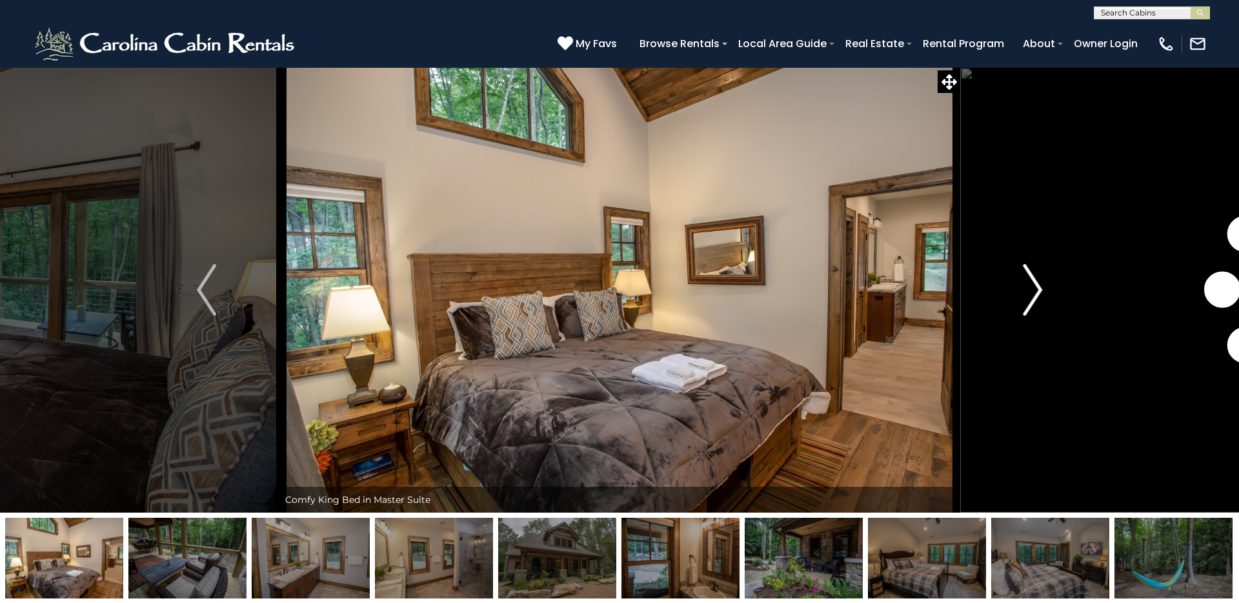
click at [1033, 290] on img "Next" at bounding box center [1032, 290] width 19 height 52
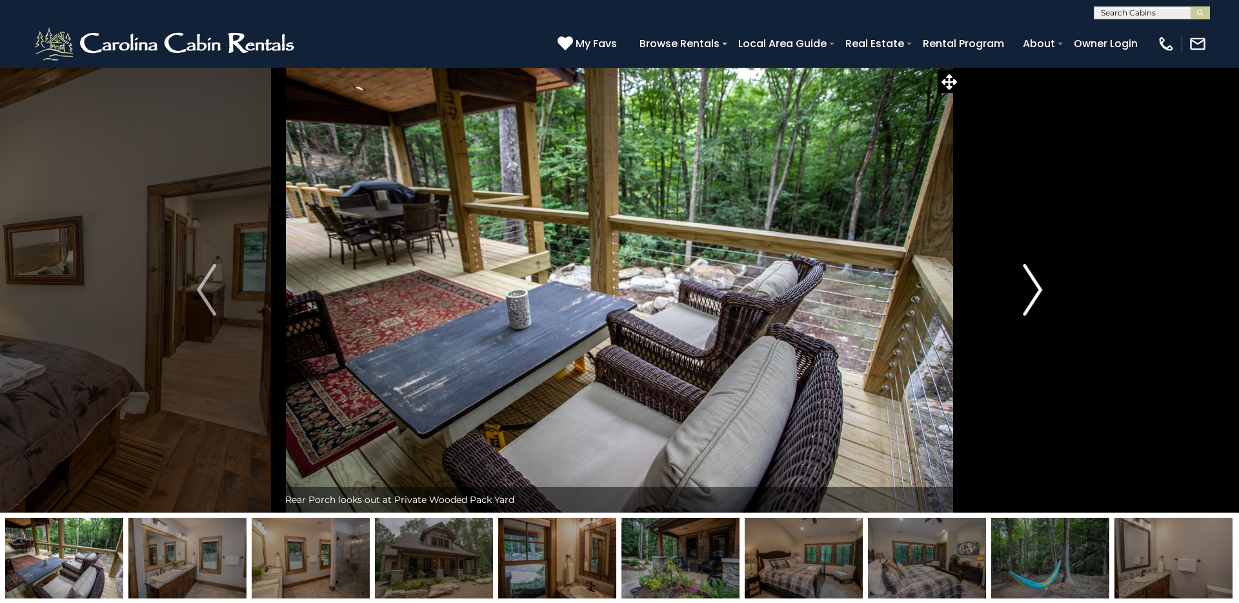
click at [1033, 290] on img "Next" at bounding box center [1032, 290] width 19 height 52
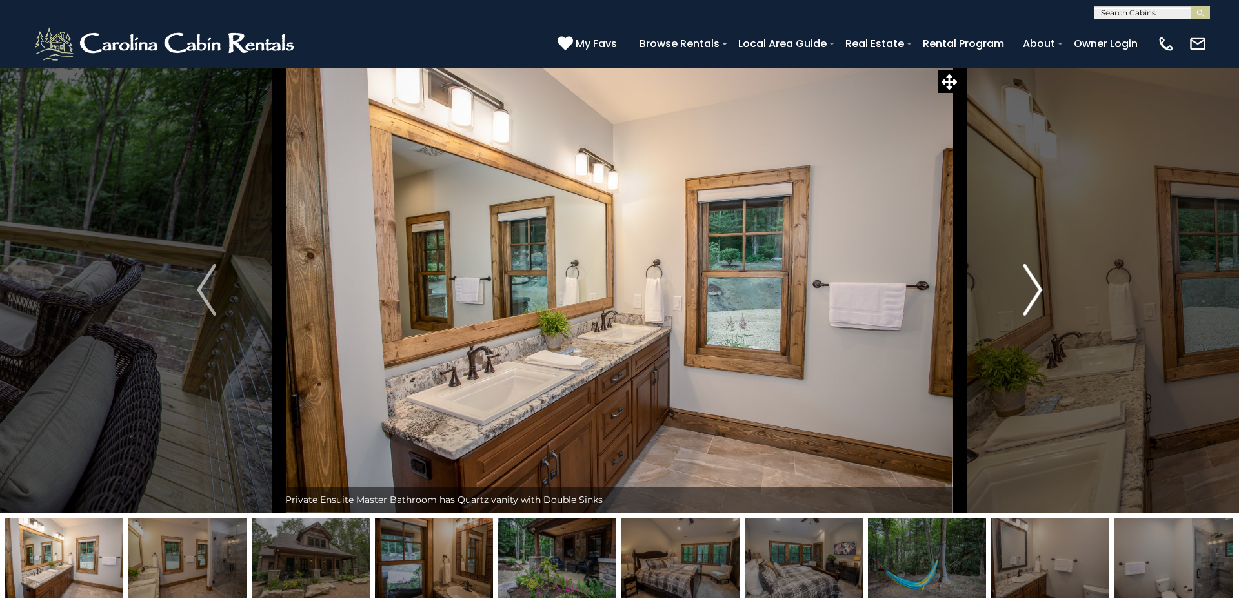
click at [1033, 290] on img "Next" at bounding box center [1032, 290] width 19 height 52
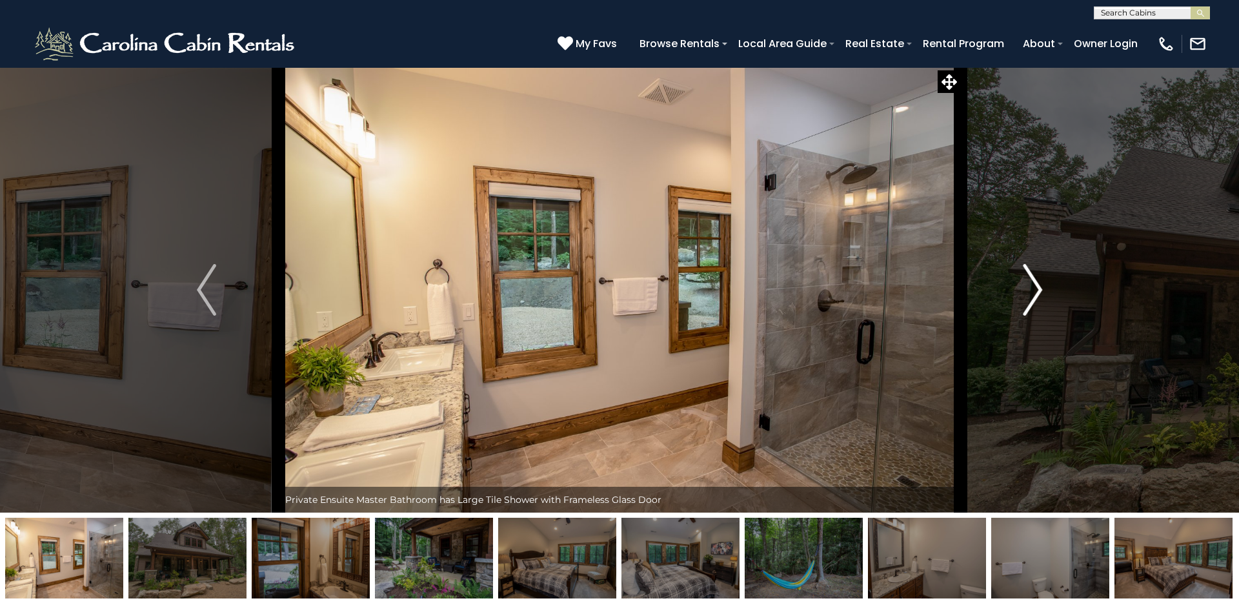
click at [1033, 290] on img "Next" at bounding box center [1032, 290] width 19 height 52
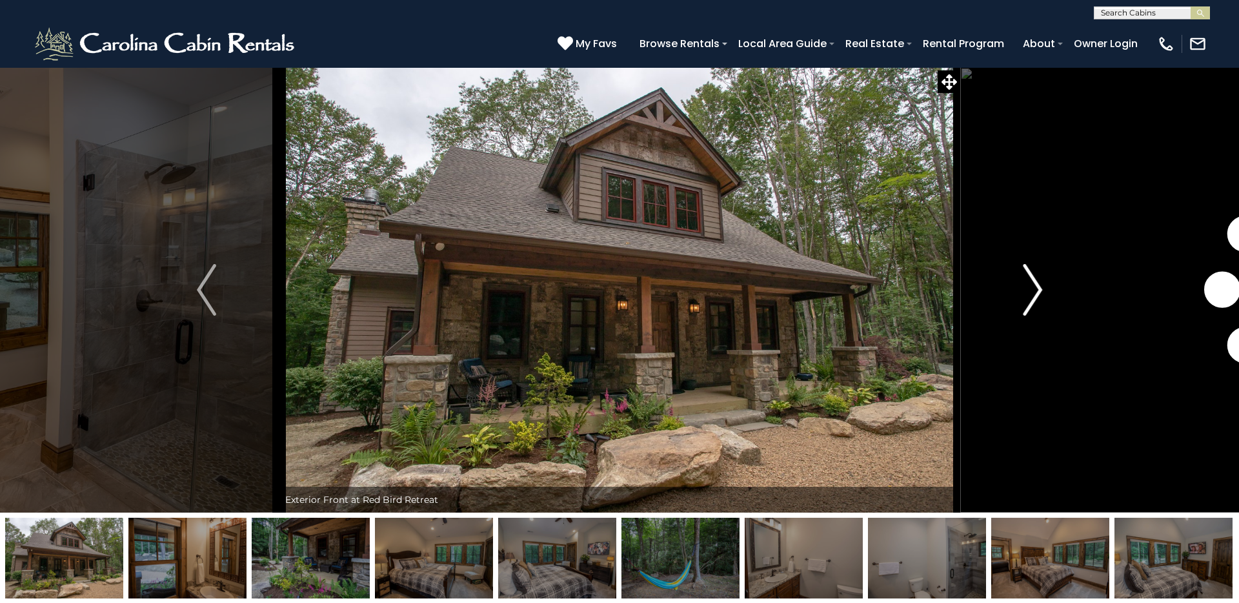
click at [1033, 290] on img "Next" at bounding box center [1032, 290] width 19 height 52
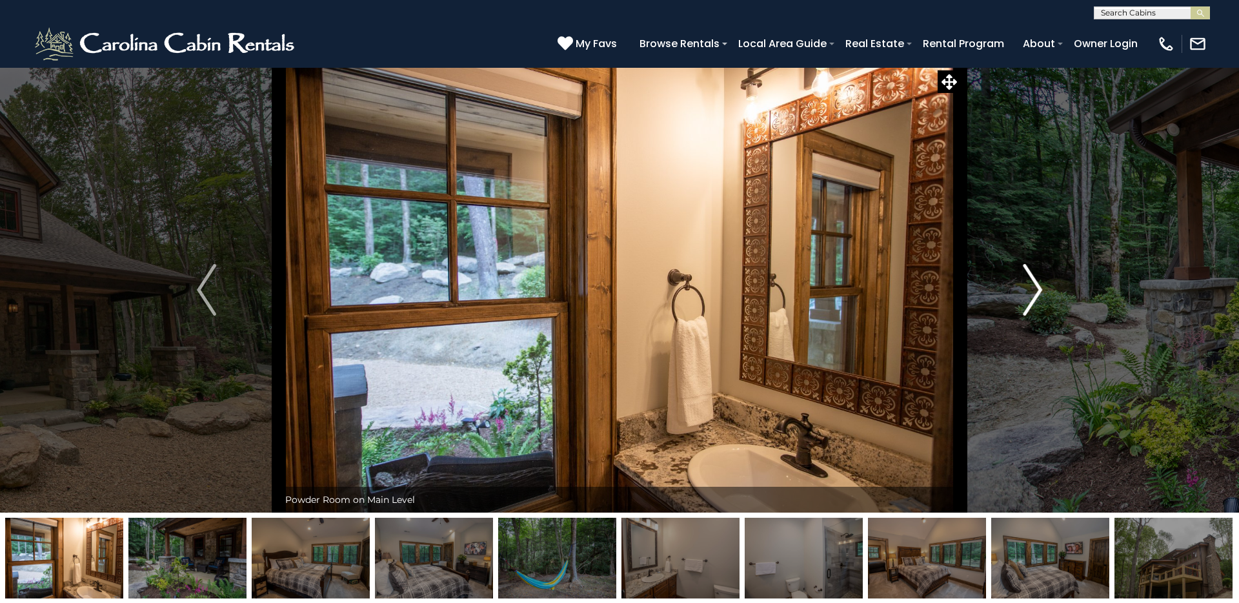
click at [1033, 290] on img "Next" at bounding box center [1032, 290] width 19 height 52
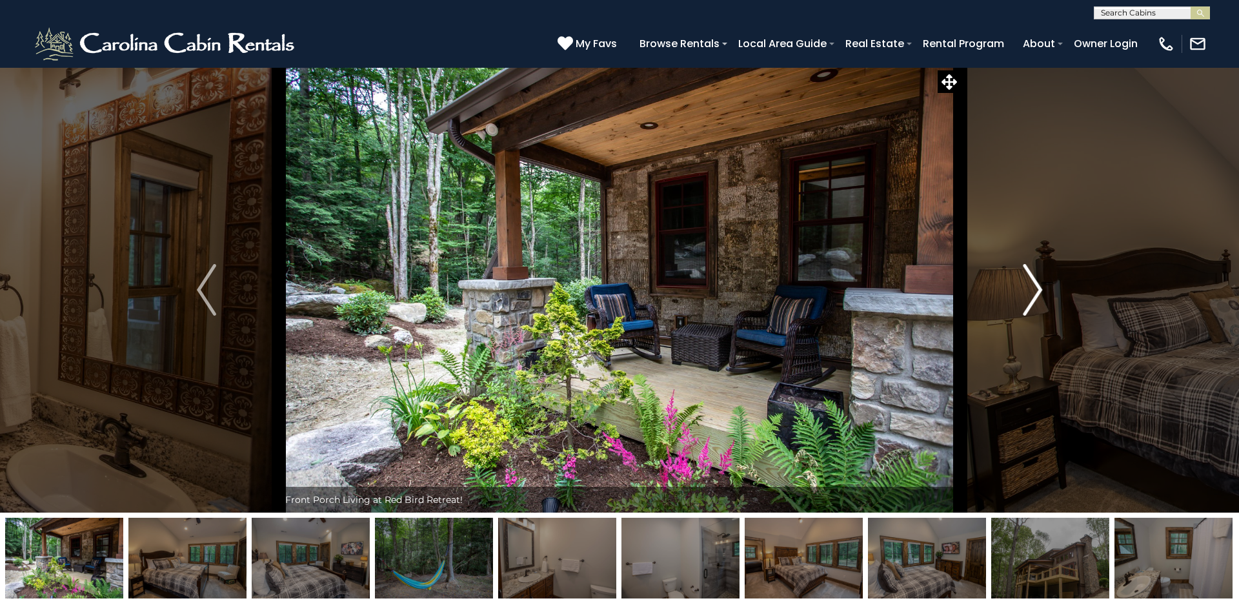
click at [1034, 290] on img "Next" at bounding box center [1032, 290] width 19 height 52
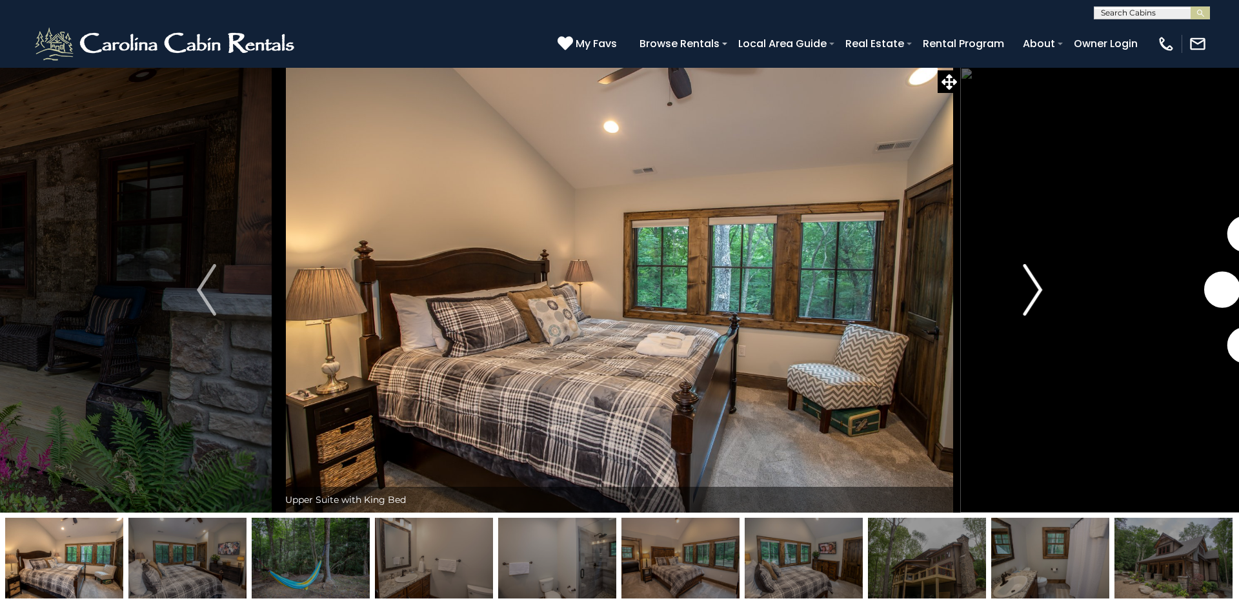
click at [1034, 290] on img "Next" at bounding box center [1032, 290] width 19 height 52
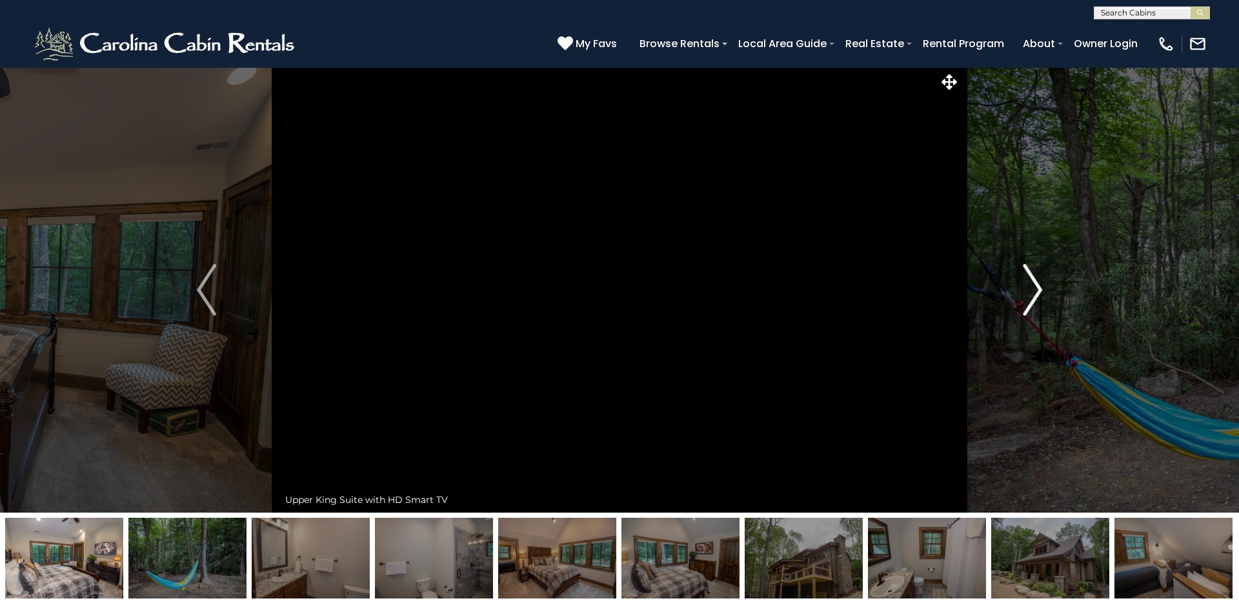
click at [1034, 290] on img "Next" at bounding box center [1032, 290] width 19 height 52
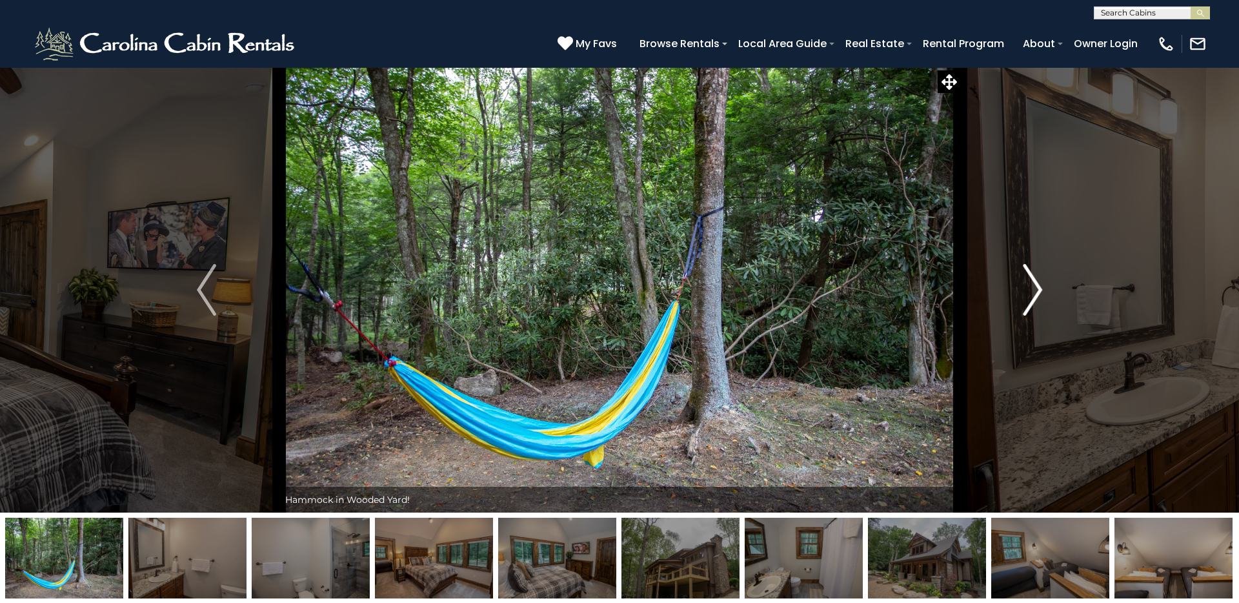
click at [1034, 290] on img "Next" at bounding box center [1032, 290] width 19 height 52
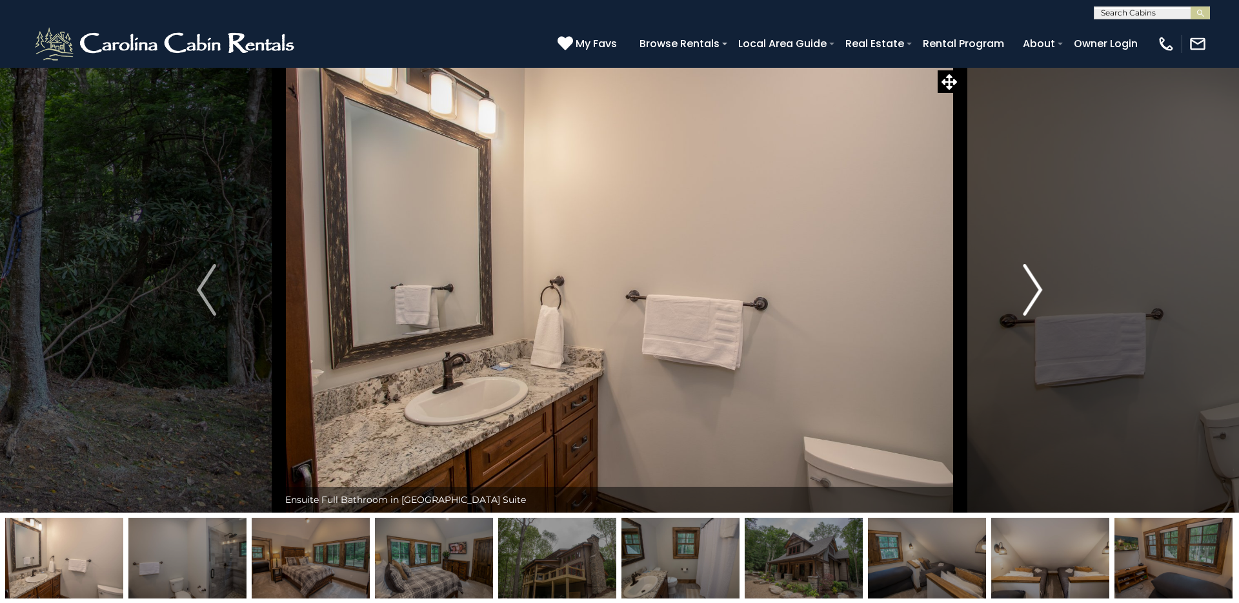
click at [1034, 290] on img "Next" at bounding box center [1032, 290] width 19 height 52
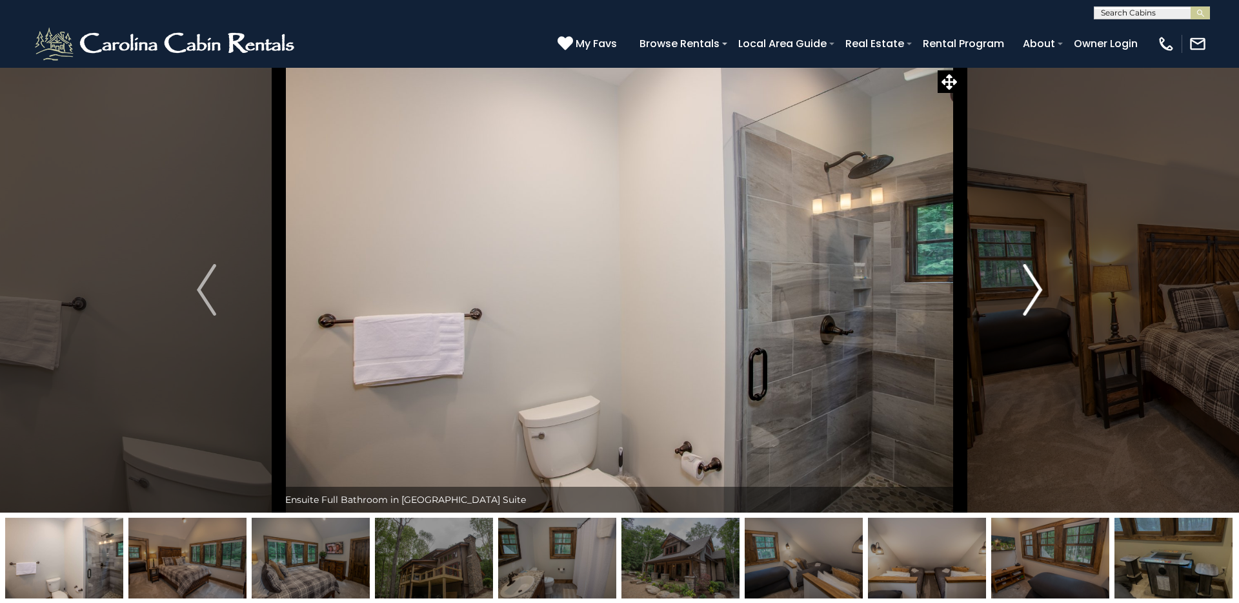
click at [1034, 290] on img "Next" at bounding box center [1032, 290] width 19 height 52
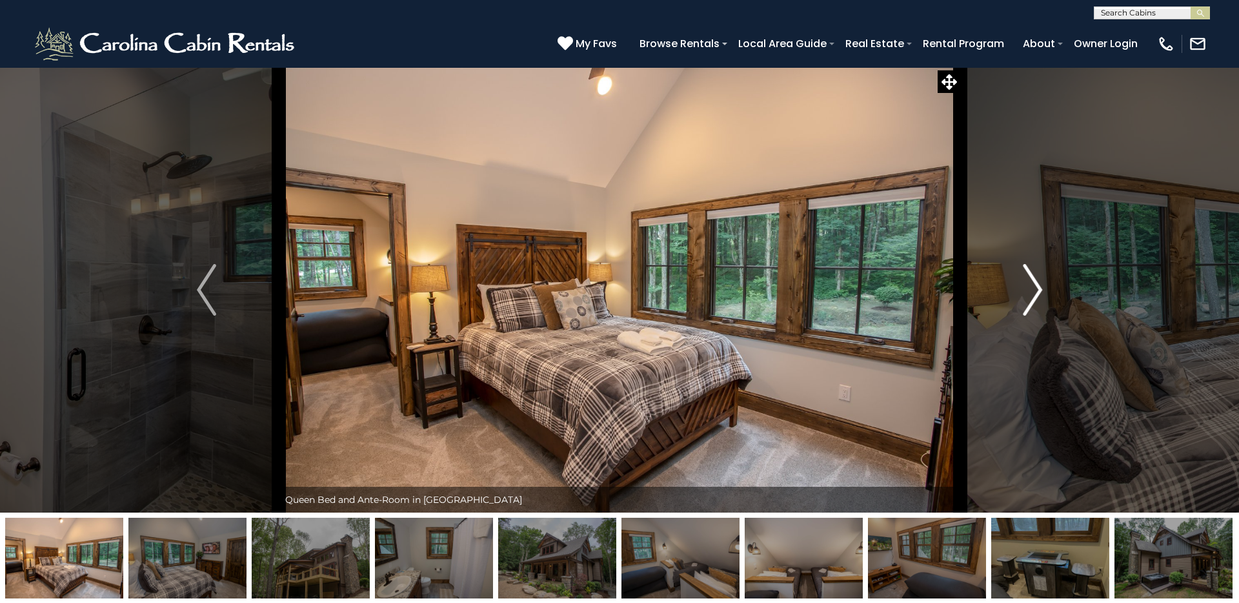
click at [1034, 290] on img "Next" at bounding box center [1032, 290] width 19 height 52
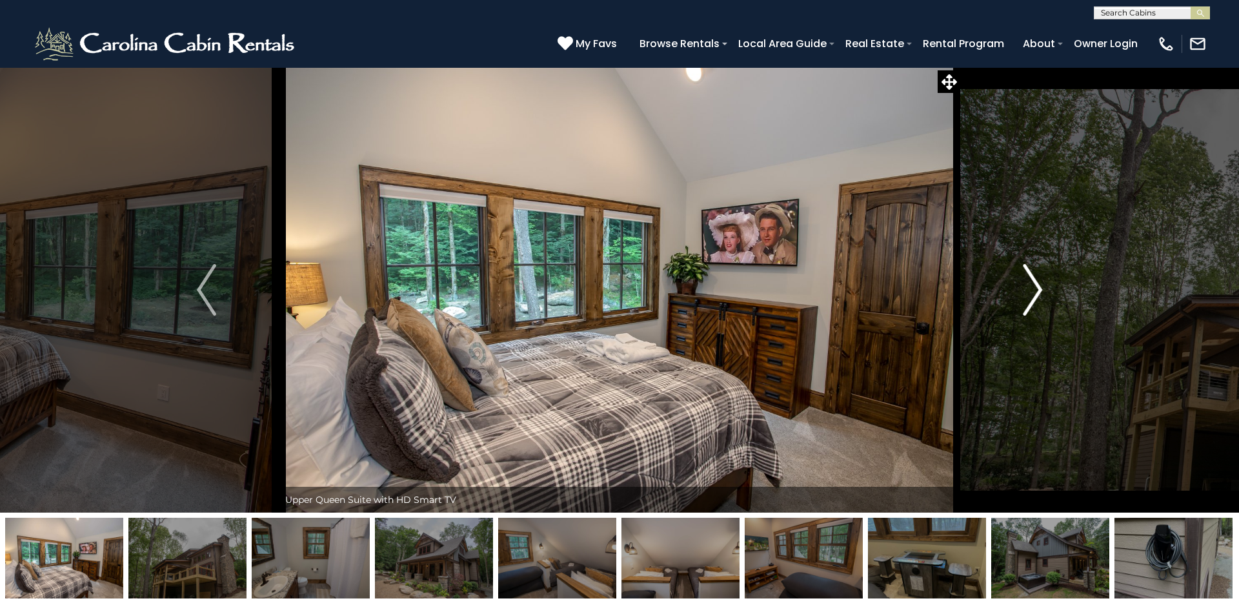
click at [1034, 290] on img "Next" at bounding box center [1032, 290] width 19 height 52
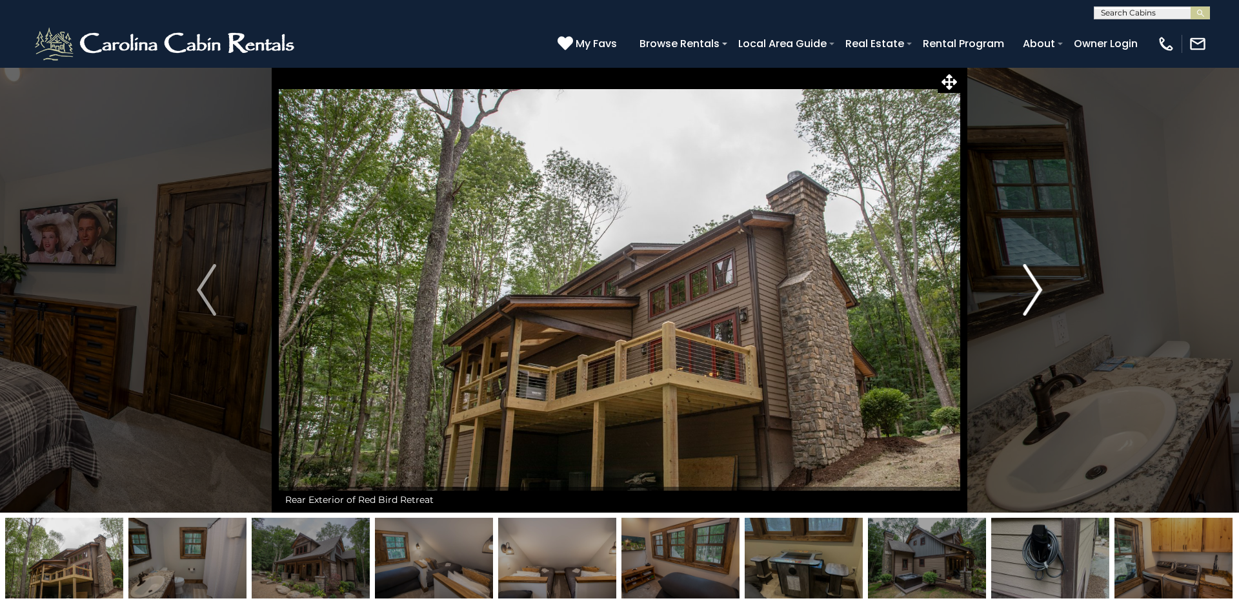
click at [1034, 290] on img "Next" at bounding box center [1032, 290] width 19 height 52
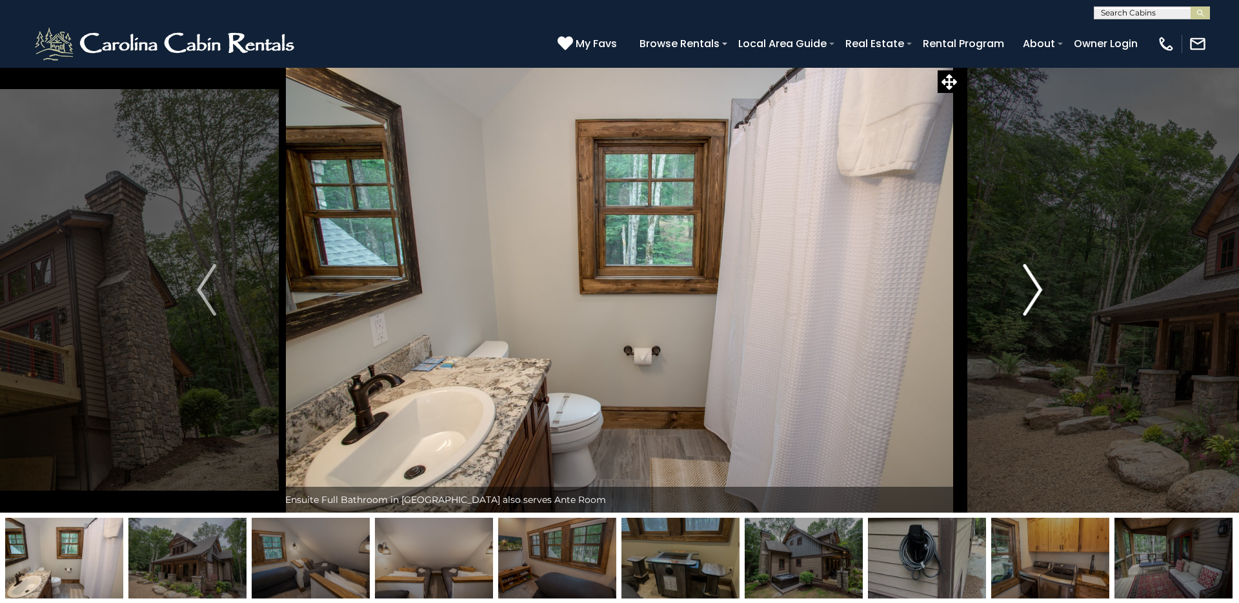
click at [1034, 290] on img "Next" at bounding box center [1032, 290] width 19 height 52
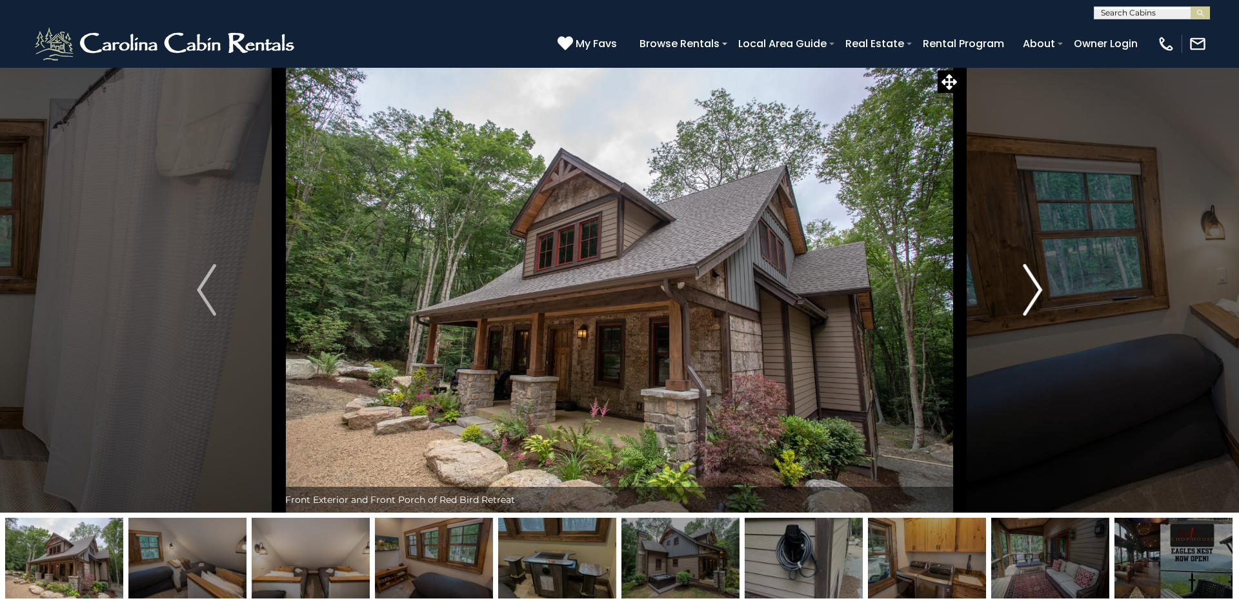
click at [1034, 290] on img "Next" at bounding box center [1032, 290] width 19 height 52
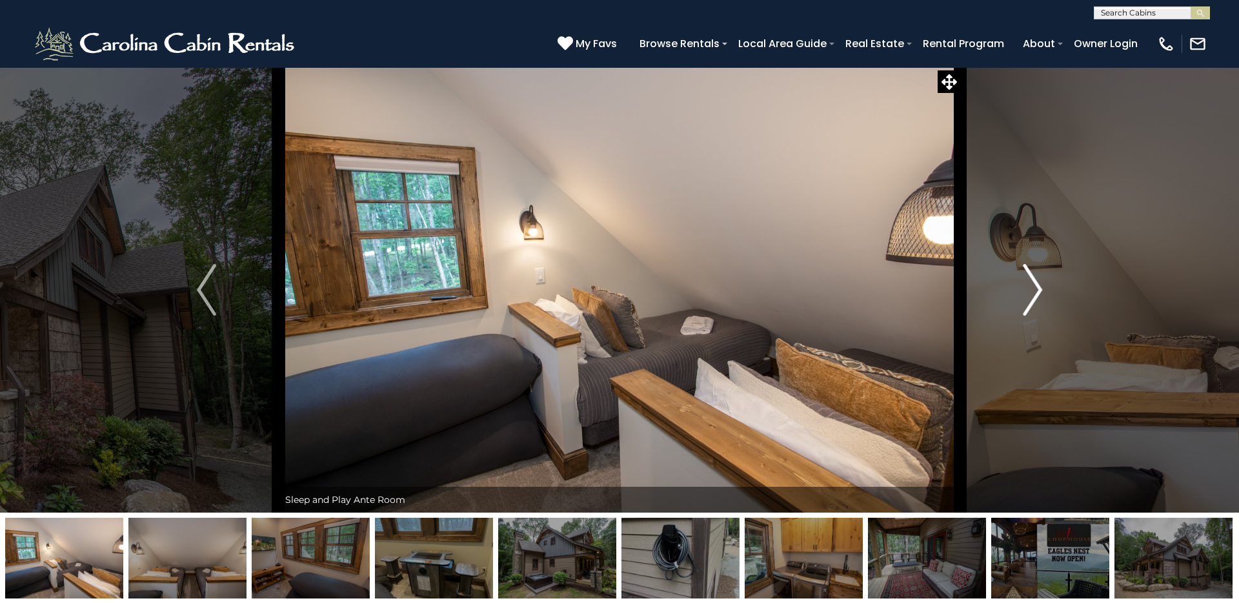
click at [1034, 290] on img "Next" at bounding box center [1032, 290] width 19 height 52
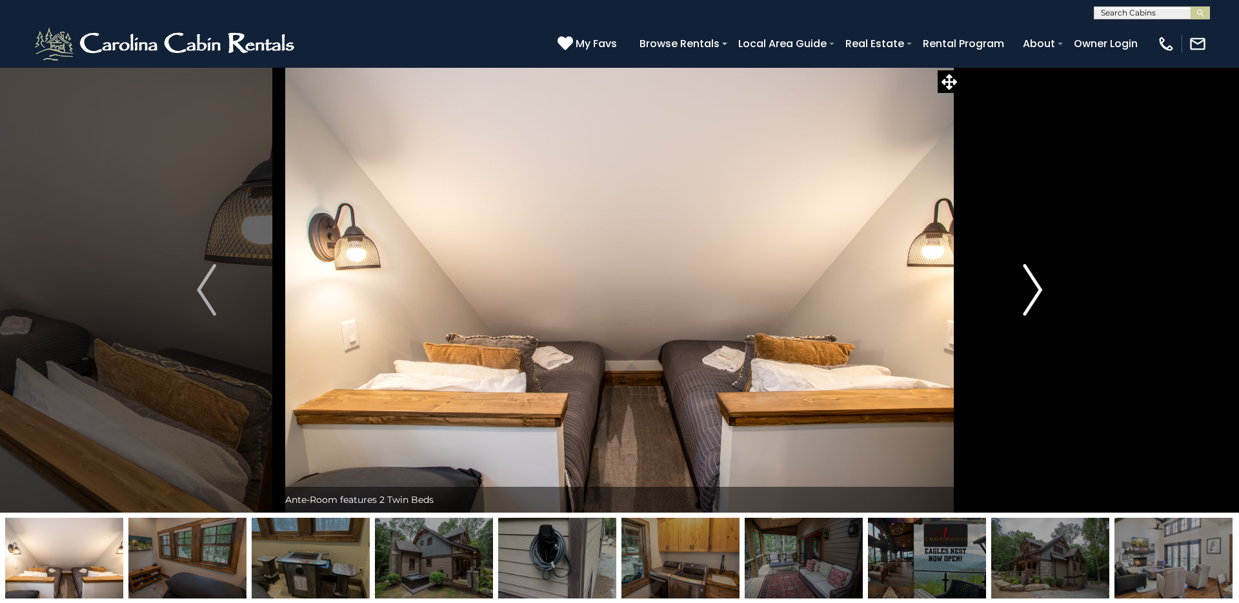
click at [1034, 290] on img "Next" at bounding box center [1032, 290] width 19 height 52
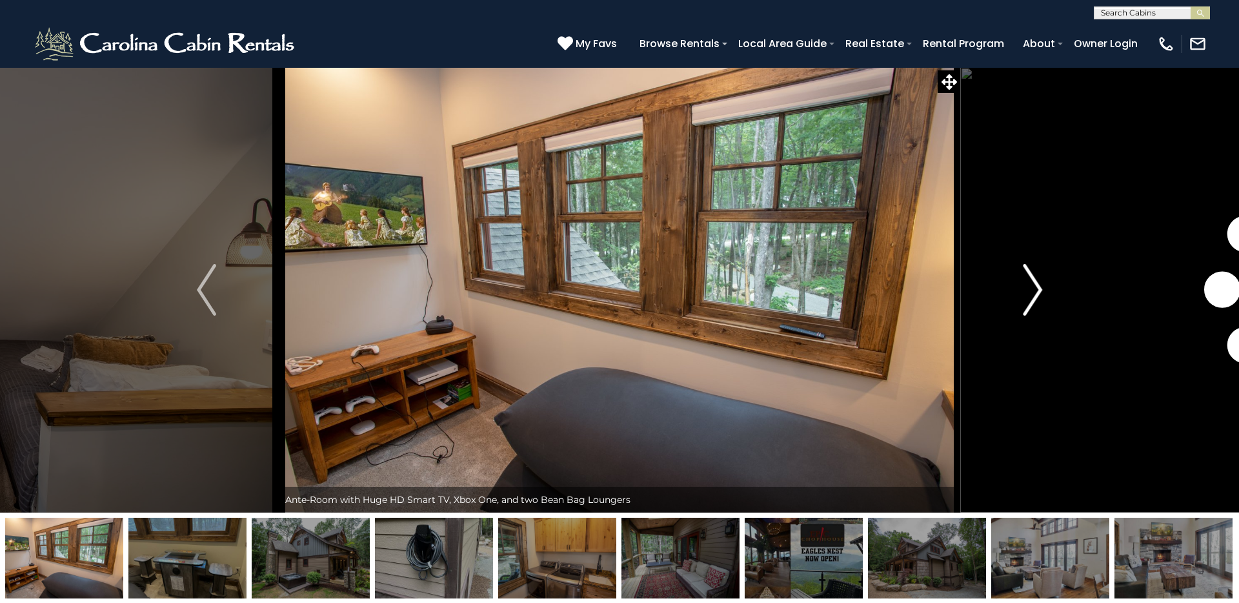
click at [1034, 290] on img "Next" at bounding box center [1032, 290] width 19 height 52
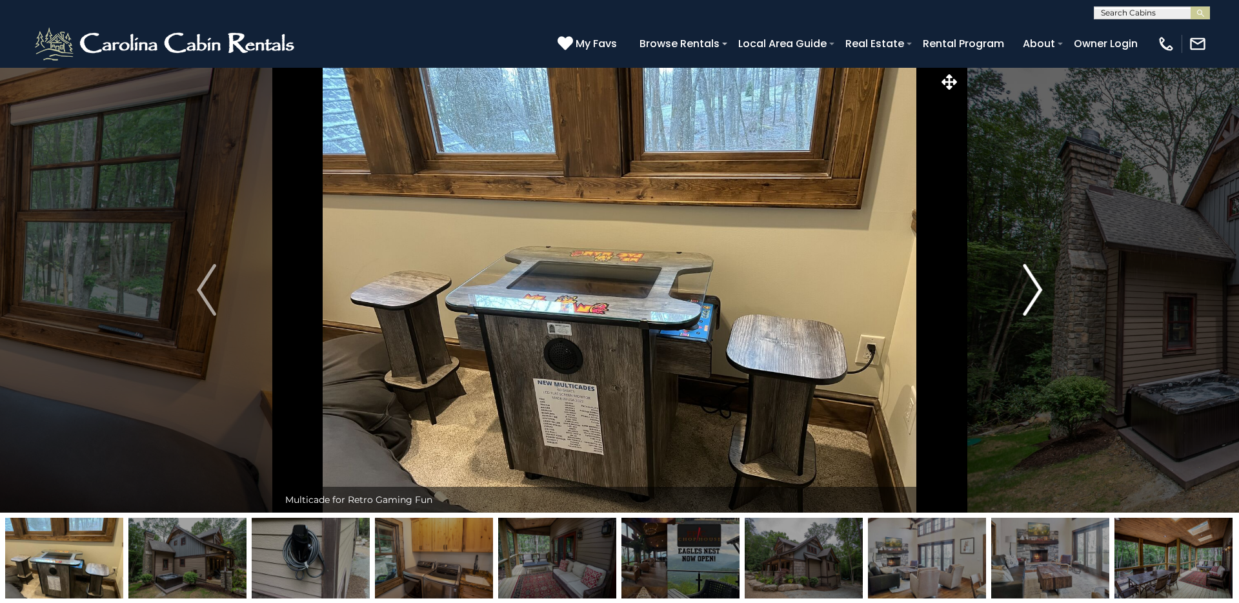
click at [1034, 290] on img "Next" at bounding box center [1032, 290] width 19 height 52
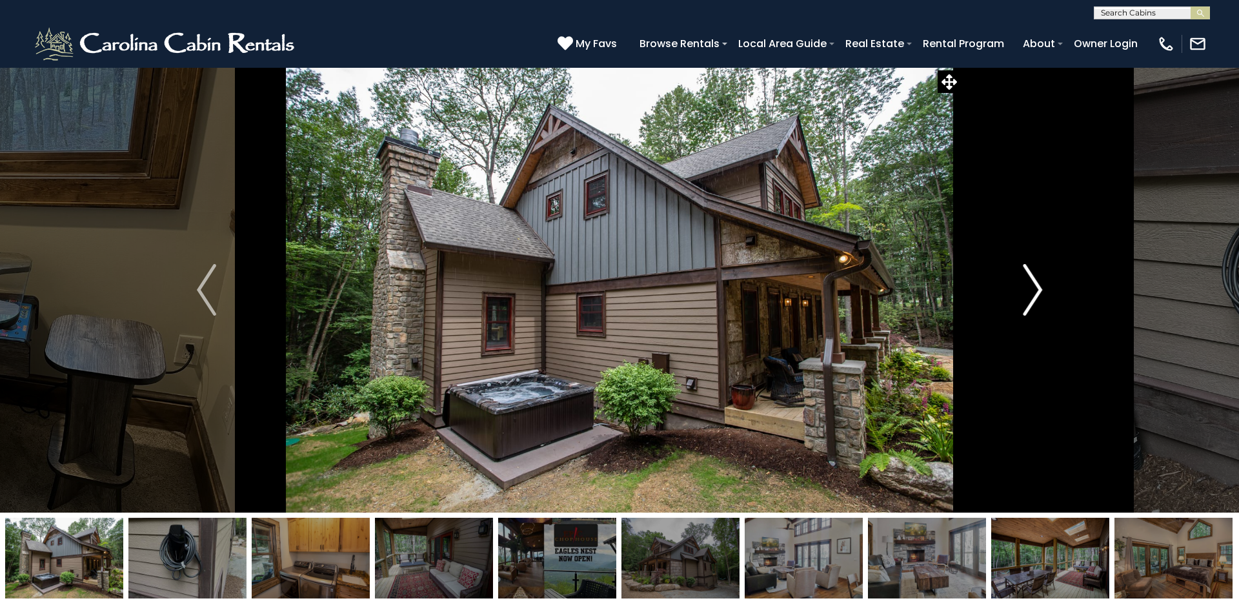
click at [1034, 290] on img "Next" at bounding box center [1032, 290] width 19 height 52
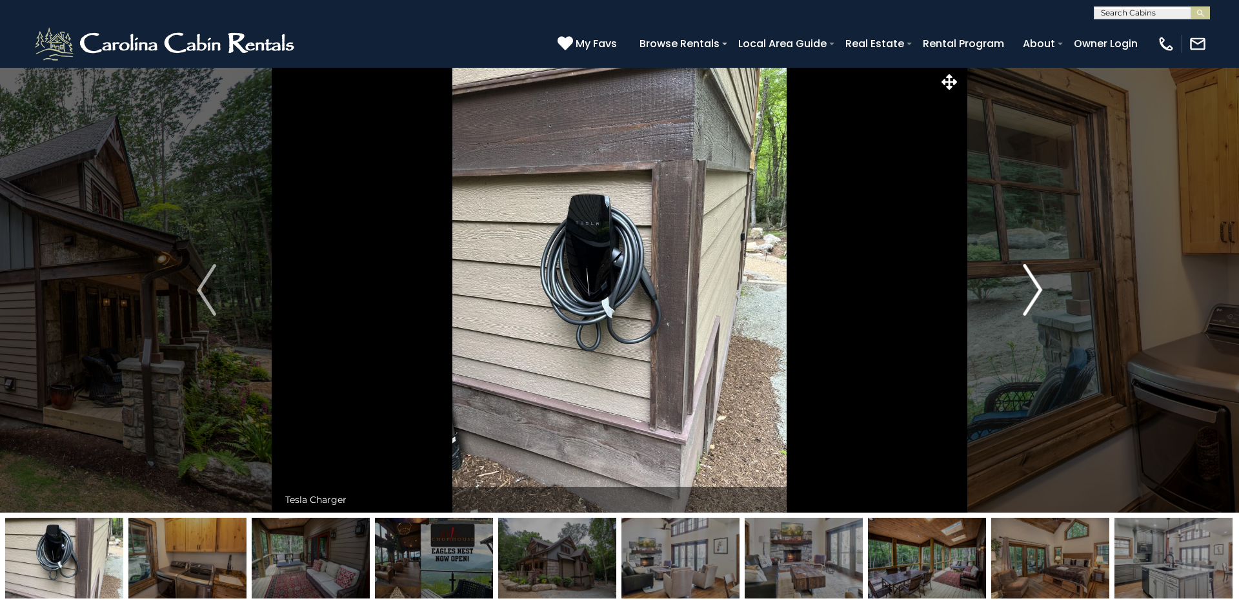
click at [1034, 290] on img "Next" at bounding box center [1032, 290] width 19 height 52
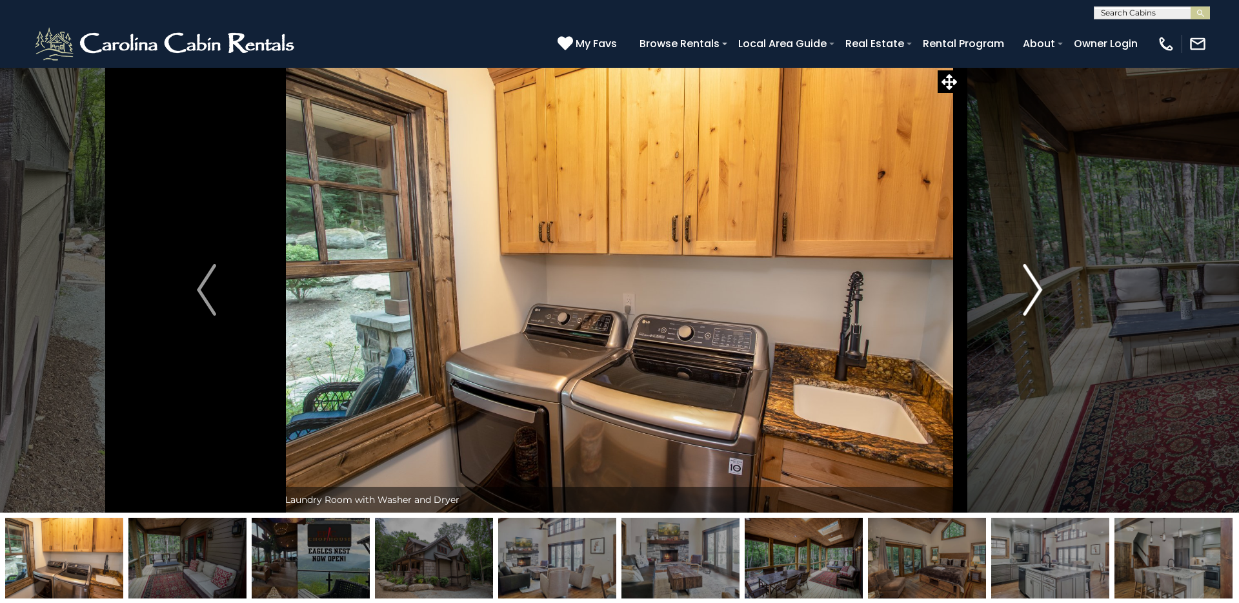
click at [1034, 290] on img "Next" at bounding box center [1032, 290] width 19 height 52
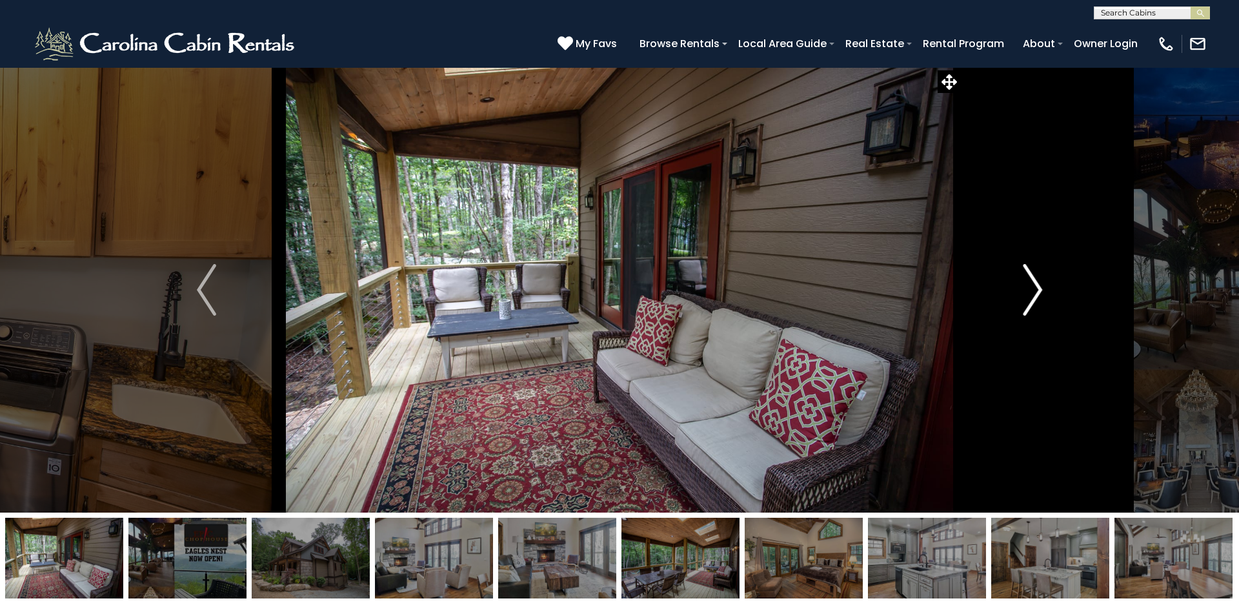
click at [1034, 290] on img "Next" at bounding box center [1032, 290] width 19 height 52
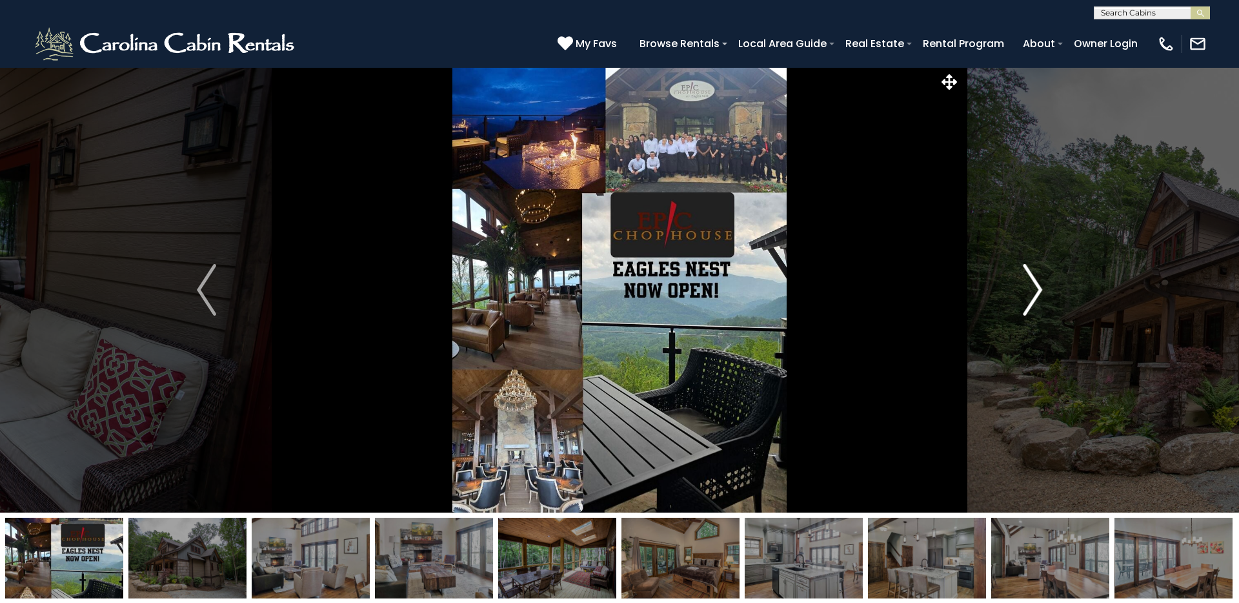
click at [1034, 290] on img "Next" at bounding box center [1032, 290] width 19 height 52
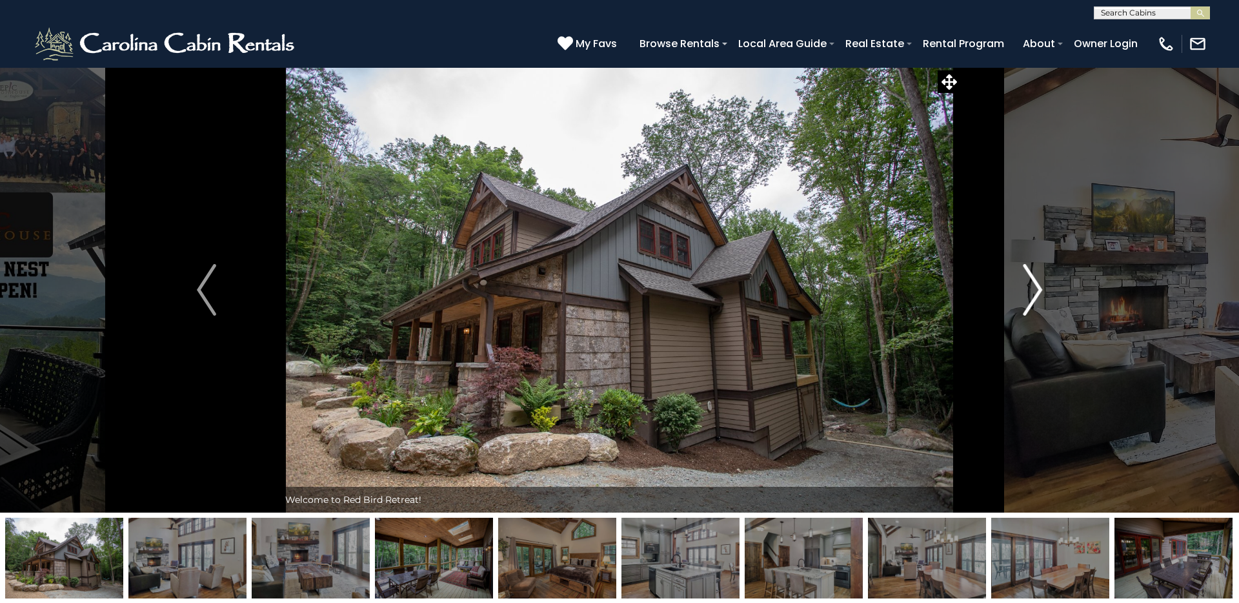
click at [1034, 290] on img "Next" at bounding box center [1032, 290] width 19 height 52
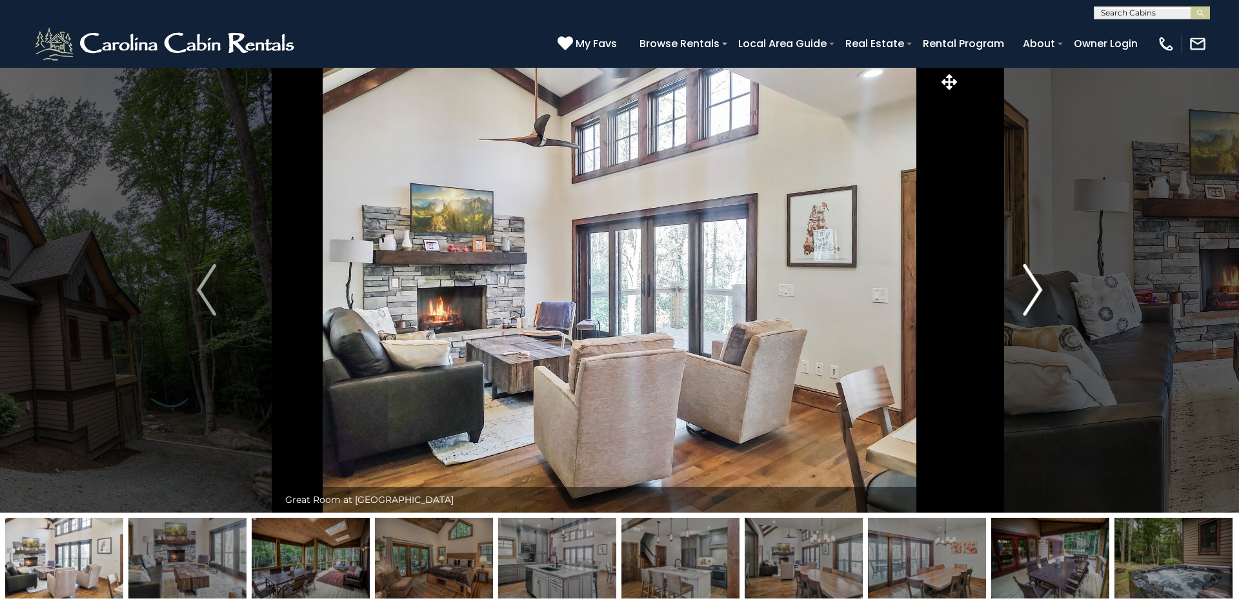
click at [1034, 290] on img "Next" at bounding box center [1032, 290] width 19 height 52
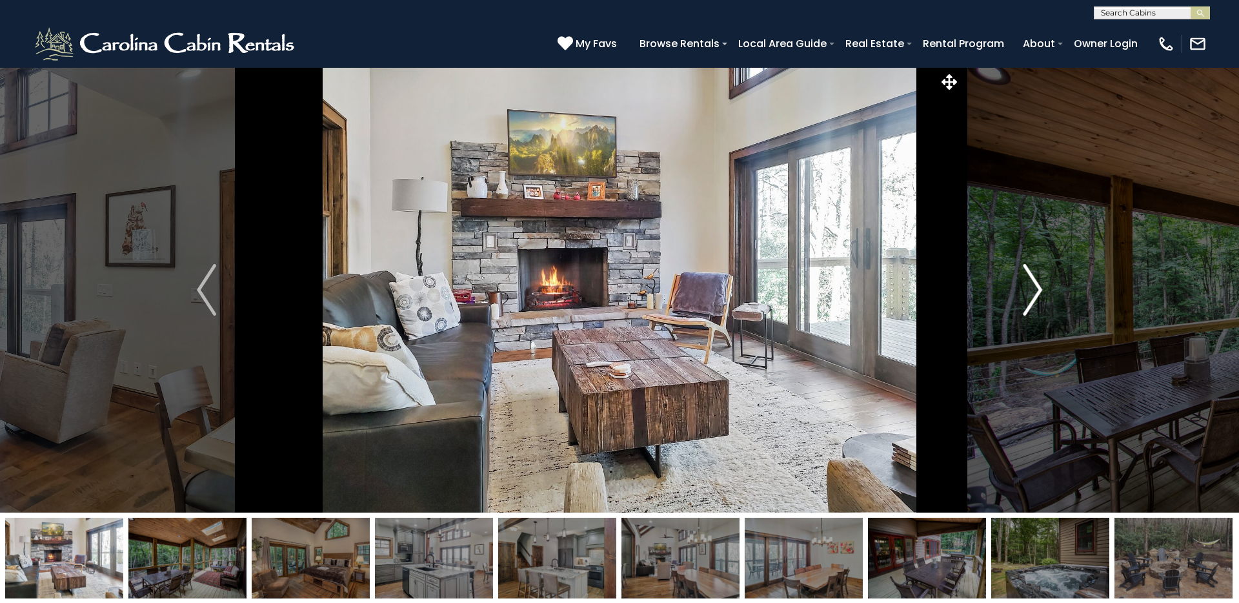
click at [1034, 290] on img "Next" at bounding box center [1032, 290] width 19 height 52
